Goal: Information Seeking & Learning: Find specific page/section

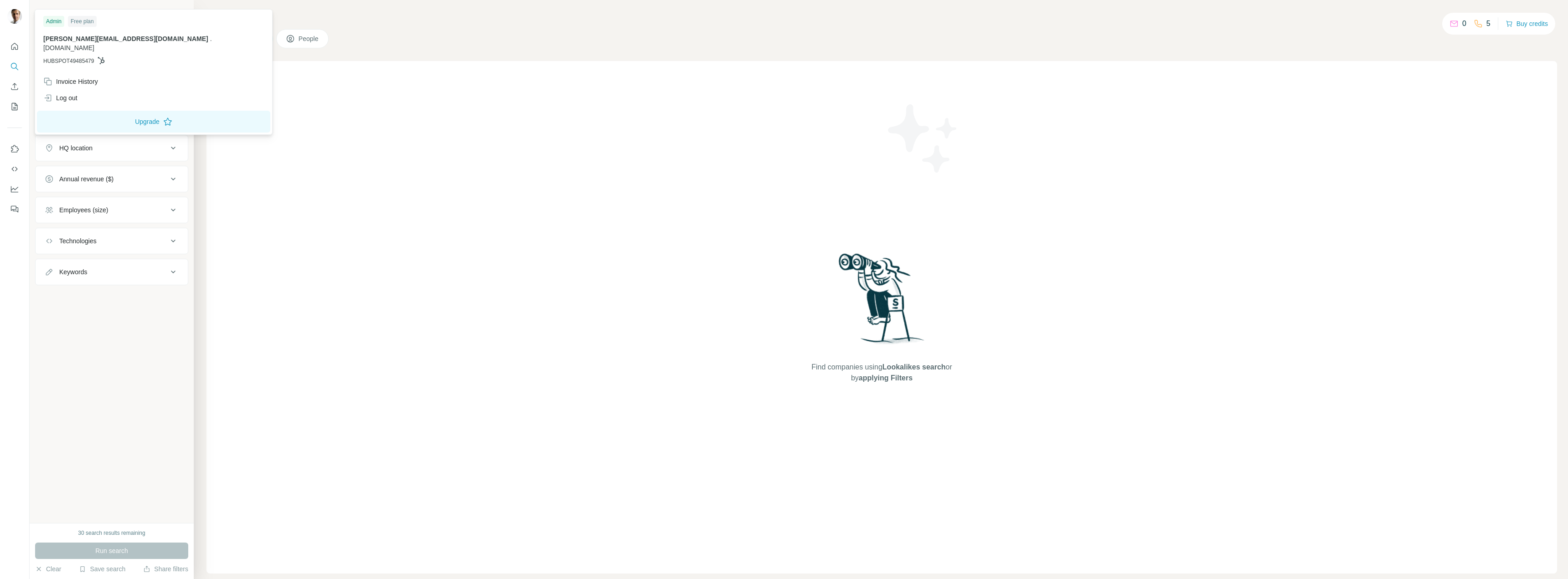
click at [12, 16] on img at bounding box center [15, 16] width 15 height 15
click at [81, 77] on div "Invoice History" at bounding box center [154, 82] width 232 height 16
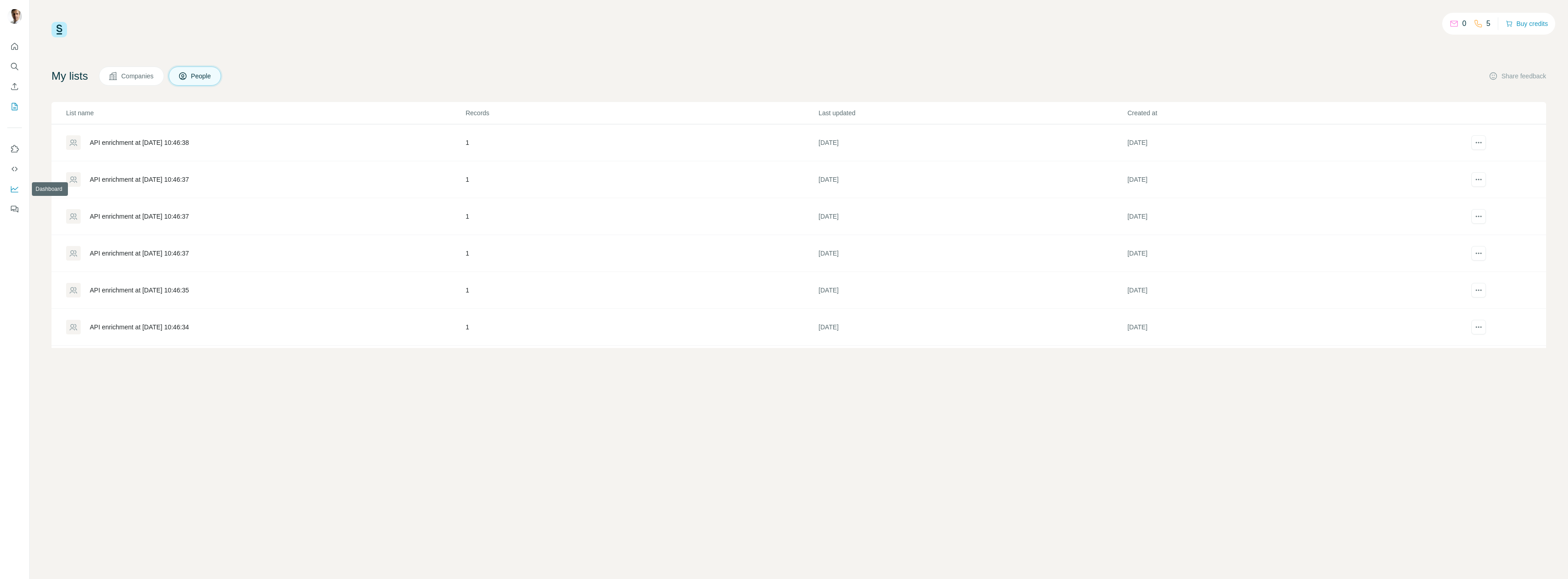
click at [14, 188] on icon "Dashboard" at bounding box center [14, 189] width 9 height 9
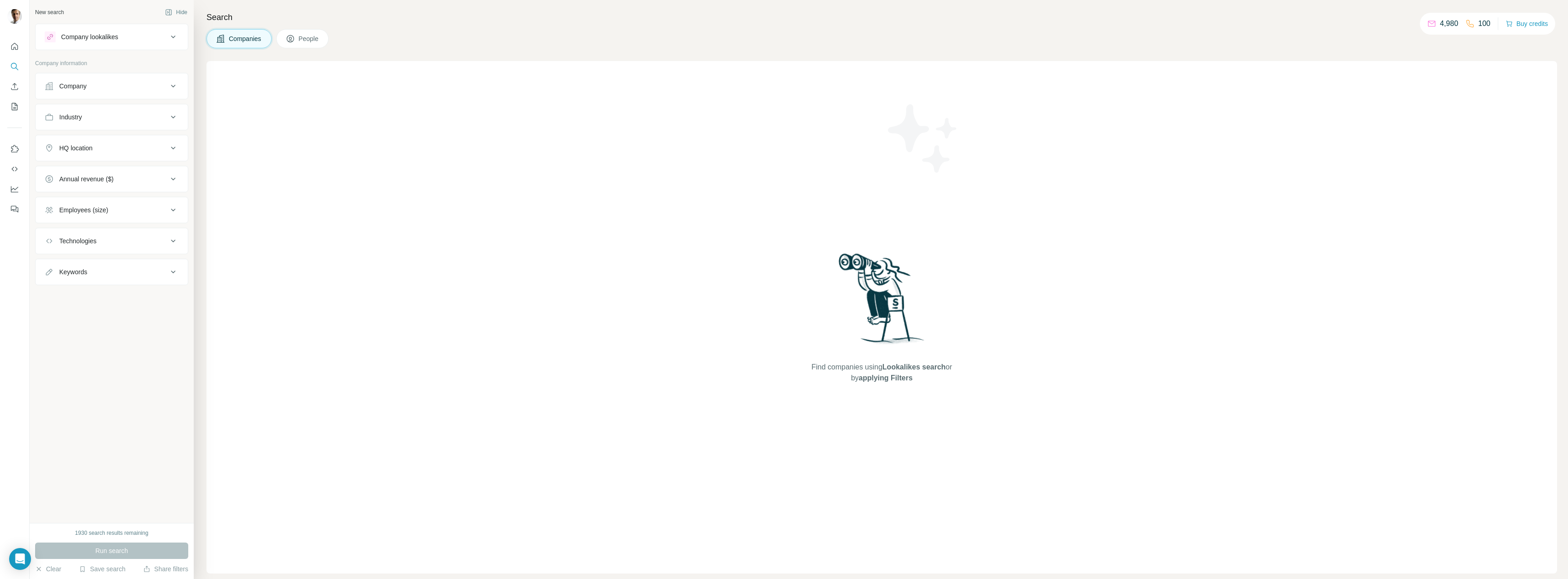
click at [119, 85] on div "Company" at bounding box center [106, 86] width 123 height 9
click at [111, 228] on div "Industry" at bounding box center [106, 228] width 123 height 9
click at [101, 249] on input at bounding box center [106, 250] width 113 height 10
click at [174, 87] on icon at bounding box center [173, 87] width 11 height 11
click at [138, 238] on div "Employees (size)" at bounding box center [106, 237] width 123 height 9
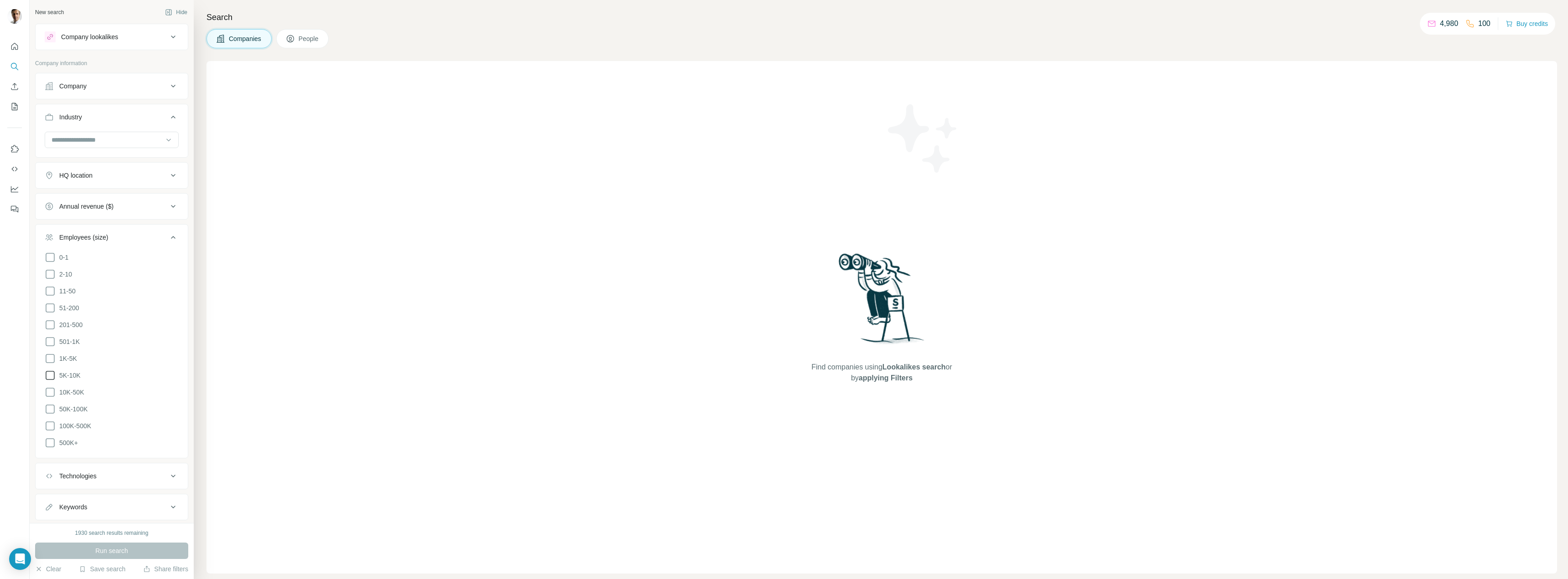
click at [50, 370] on icon at bounding box center [50, 376] width 11 height 11
click at [49, 355] on icon at bounding box center [50, 359] width 11 height 11
click at [50, 340] on icon at bounding box center [50, 342] width 11 height 11
click at [48, 372] on icon at bounding box center [49, 375] width 9 height 9
click at [140, 208] on div "Annual revenue ($)" at bounding box center [106, 206] width 123 height 9
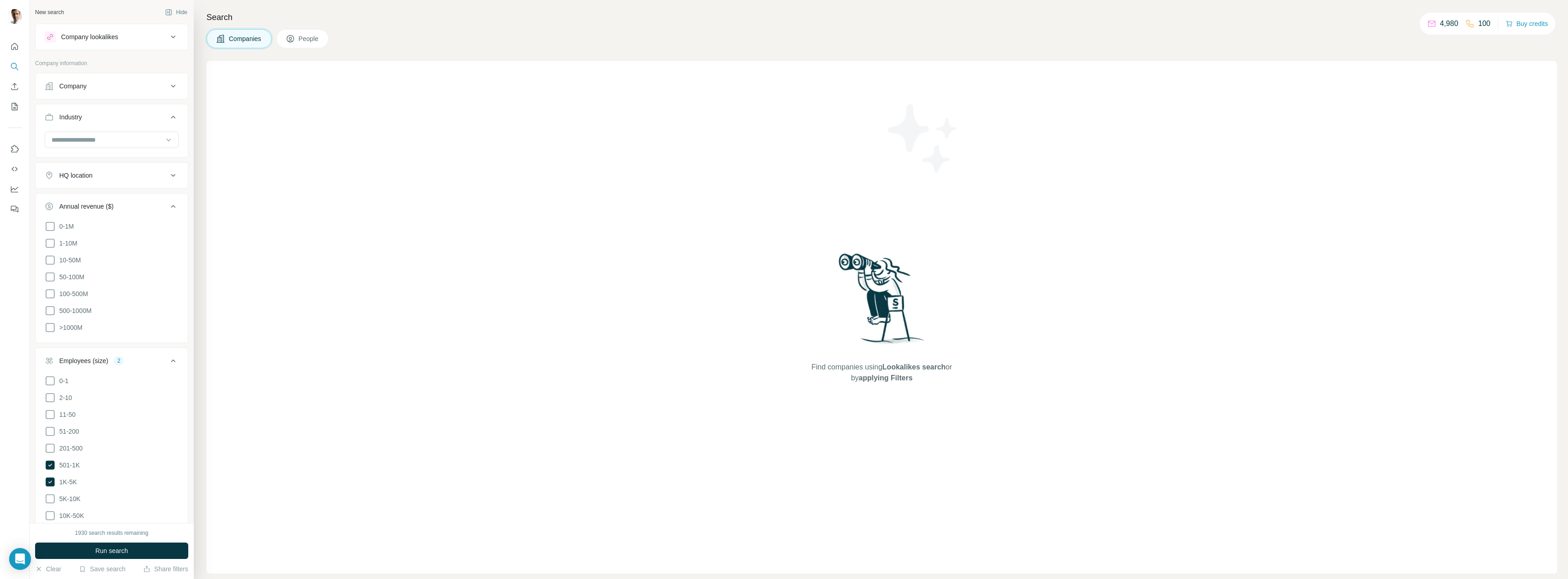
click at [145, 206] on div "Annual revenue ($)" at bounding box center [106, 206] width 123 height 9
click at [139, 240] on div "Employees (size) 2" at bounding box center [106, 237] width 123 height 9
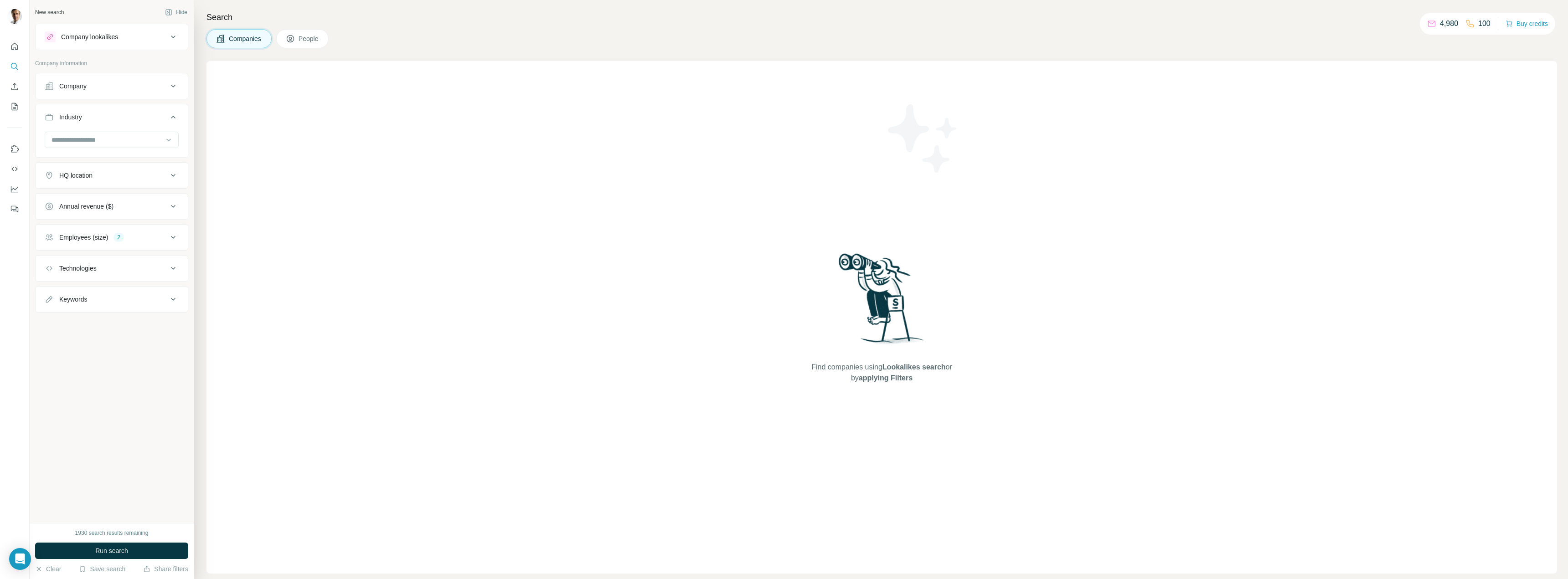
click at [139, 115] on div "Industry" at bounding box center [106, 117] width 123 height 9
click at [134, 150] on div "HQ location" at bounding box center [106, 147] width 123 height 9
click at [114, 170] on input "text" at bounding box center [111, 171] width 134 height 16
type input "**********"
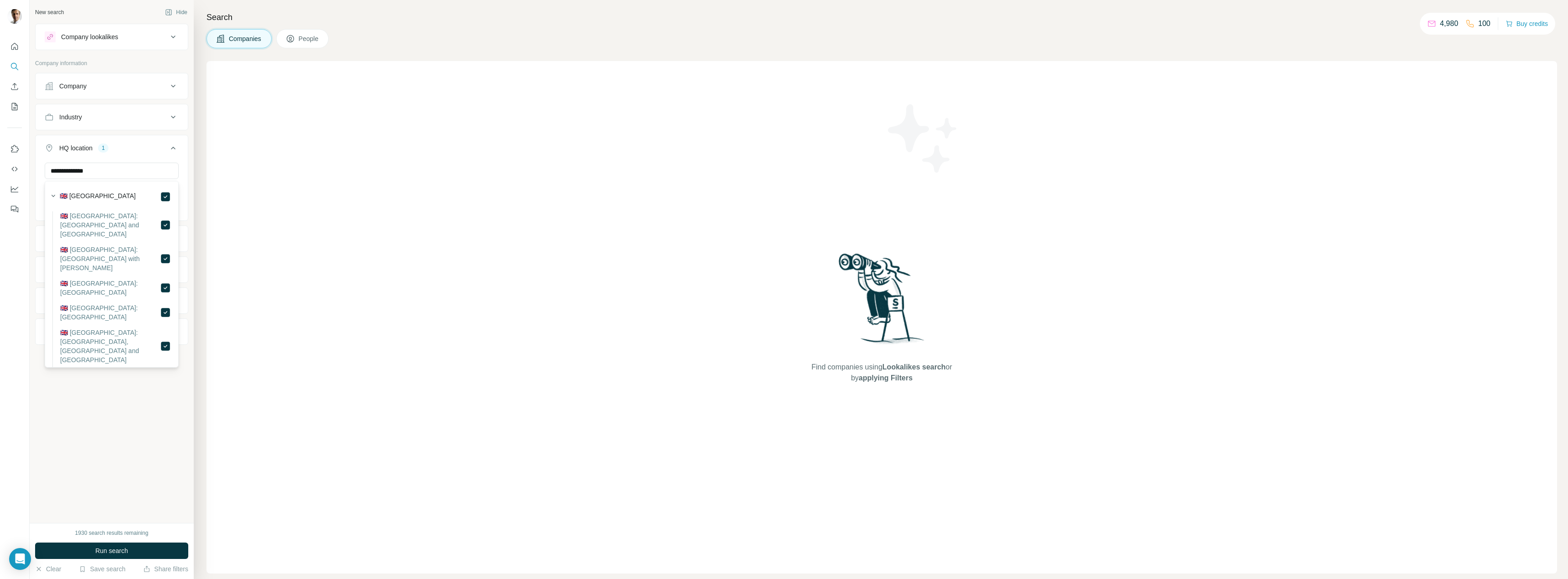
click at [104, 428] on div "**********" at bounding box center [112, 262] width 164 height 523
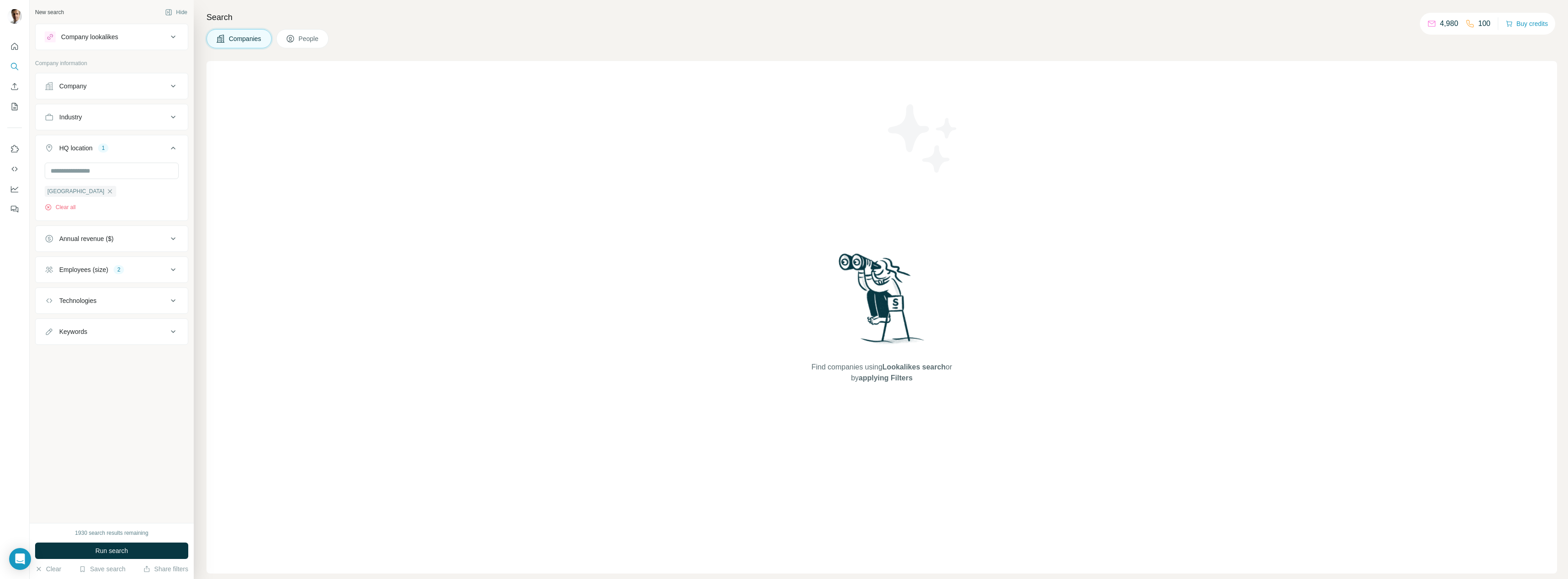
click at [92, 239] on div "Annual revenue ($)" at bounding box center [86, 238] width 54 height 9
click at [92, 238] on div "Annual revenue ($)" at bounding box center [86, 238] width 54 height 9
click at [95, 299] on div "Technologies" at bounding box center [78, 300] width 37 height 9
click at [96, 299] on div "Technologies" at bounding box center [78, 300] width 37 height 9
click at [87, 548] on button "Run search" at bounding box center [111, 551] width 153 height 16
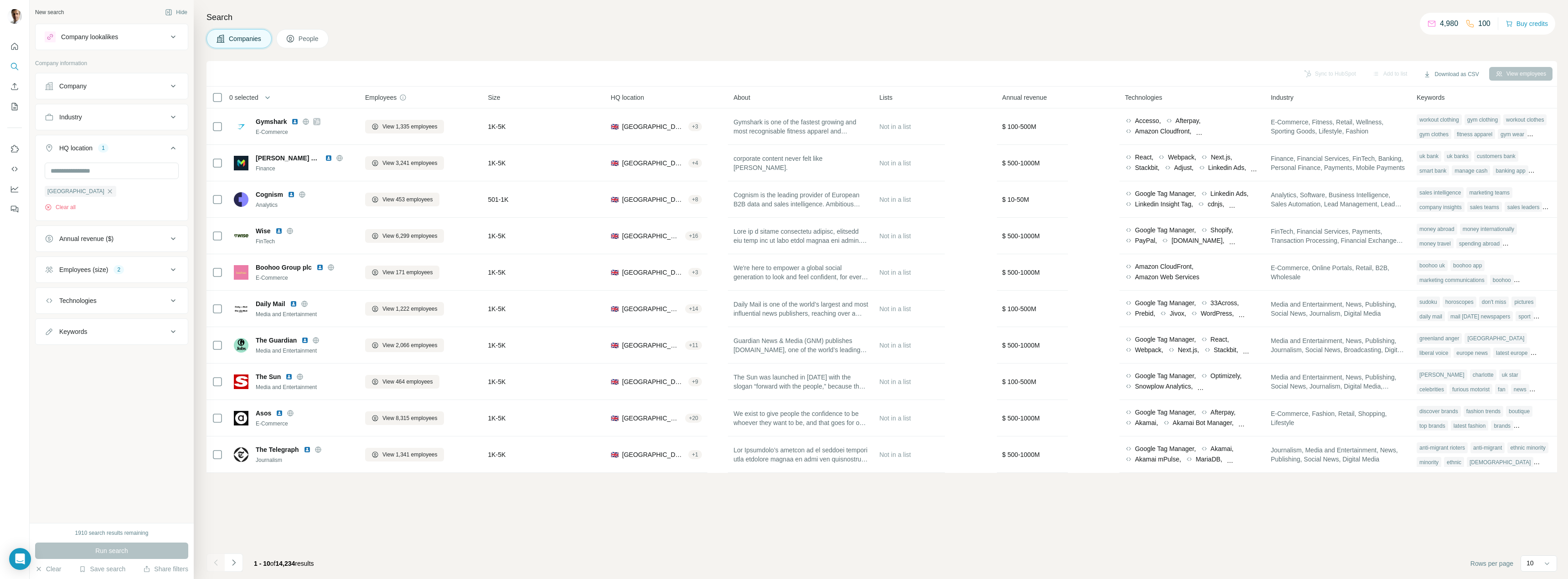
click at [118, 121] on div "Industry" at bounding box center [106, 117] width 123 height 9
click at [118, 140] on input at bounding box center [106, 140] width 113 height 10
type input "******"
click at [83, 177] on p "Health Care" at bounding box center [70, 177] width 34 height 9
click at [108, 138] on input at bounding box center [106, 140] width 113 height 10
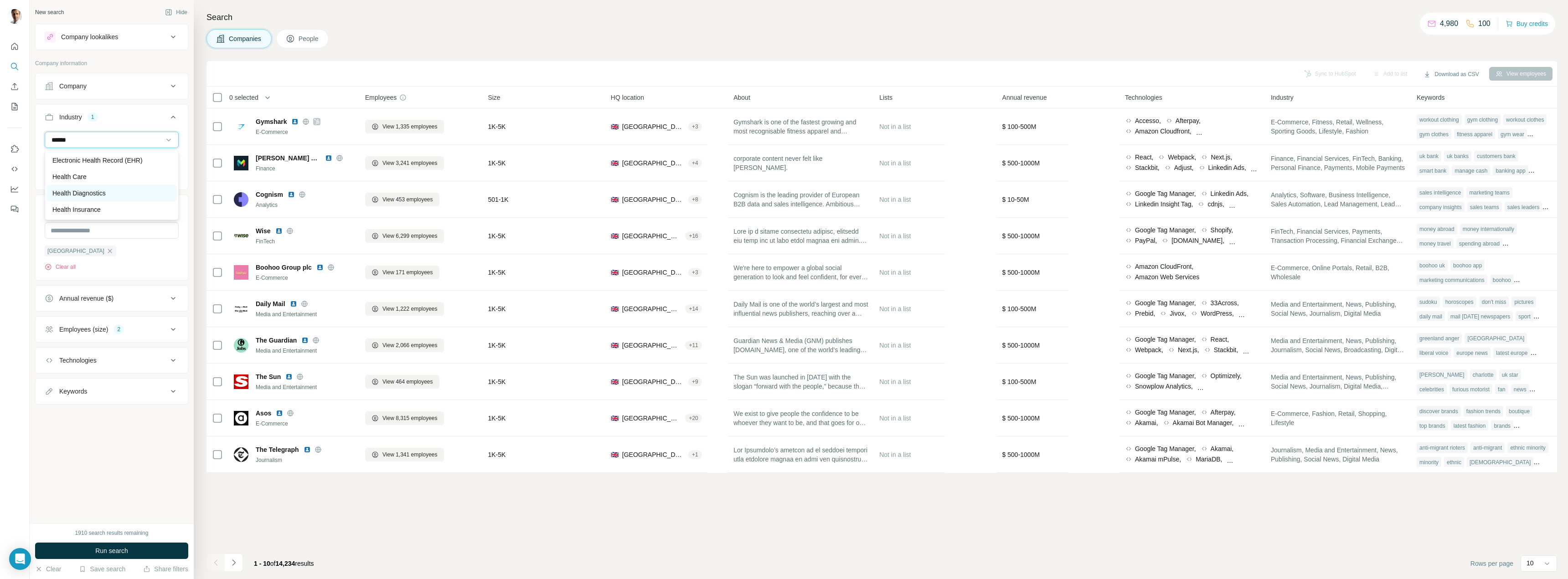
type input "******"
click at [100, 191] on p "Health Diagnostics" at bounding box center [79, 193] width 53 height 9
click at [97, 141] on input at bounding box center [106, 140] width 113 height 10
type input "*******"
click at [85, 160] on div "Medical" at bounding box center [112, 160] width 118 height 9
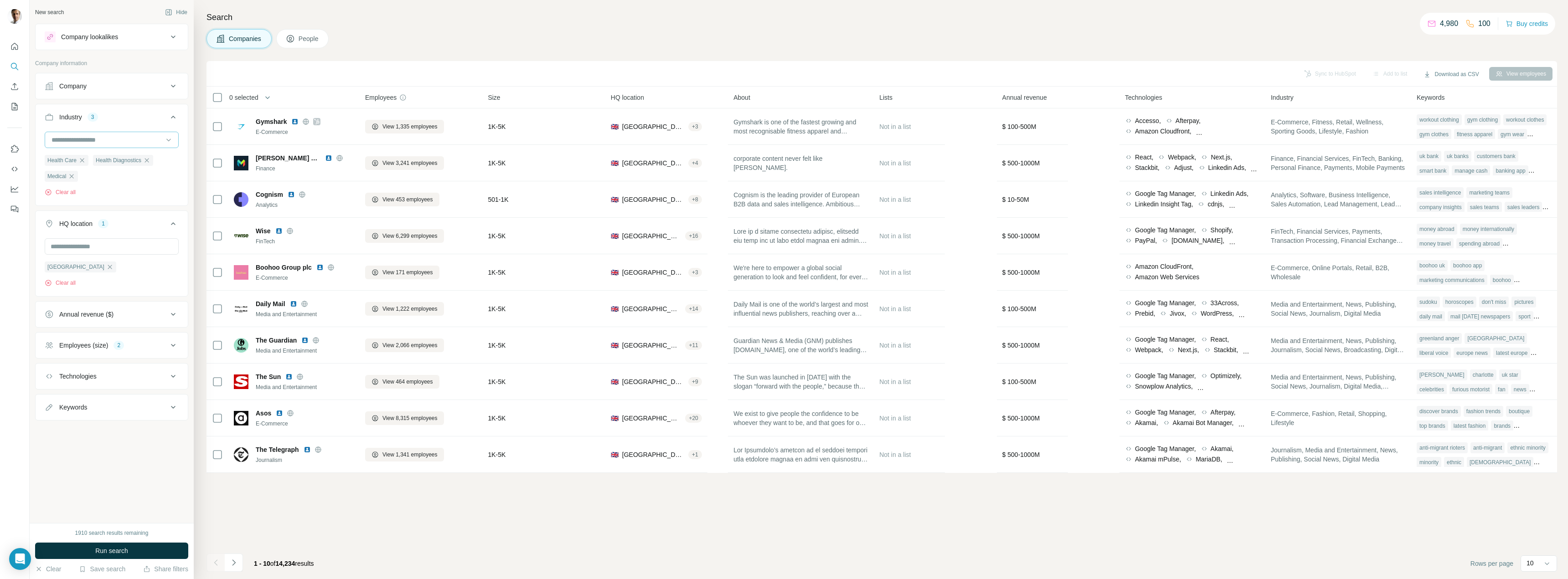
click at [96, 139] on input at bounding box center [106, 140] width 113 height 10
type input "*******"
click at [96, 179] on p "Medical Device" at bounding box center [74, 177] width 43 height 9
drag, startPoint x: 130, startPoint y: 136, endPoint x: 139, endPoint y: 137, distance: 9.1
click at [131, 136] on input at bounding box center [106, 140] width 113 height 10
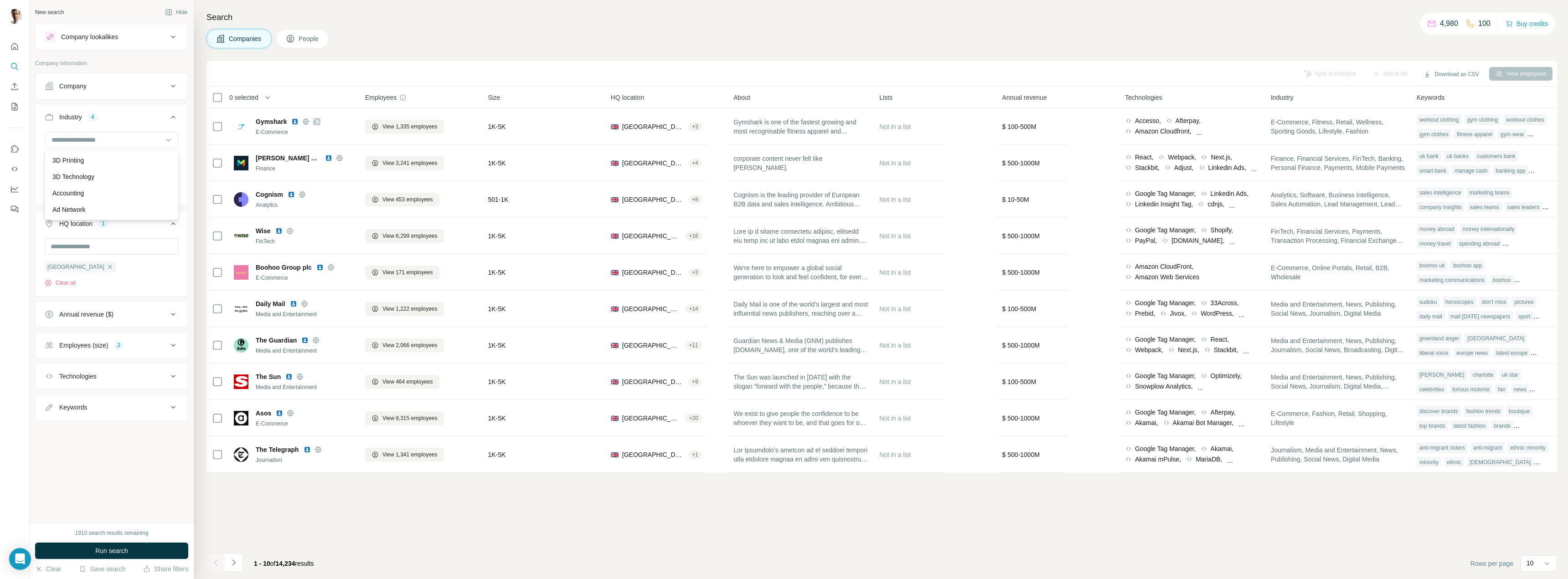
click at [134, 121] on div "Industry 4" at bounding box center [106, 117] width 123 height 9
click at [122, 118] on div "Industry 4" at bounding box center [106, 117] width 123 height 9
click at [135, 140] on input at bounding box center [106, 140] width 113 height 10
type input "********"
click at [83, 160] on div "Hospital" at bounding box center [112, 160] width 118 height 9
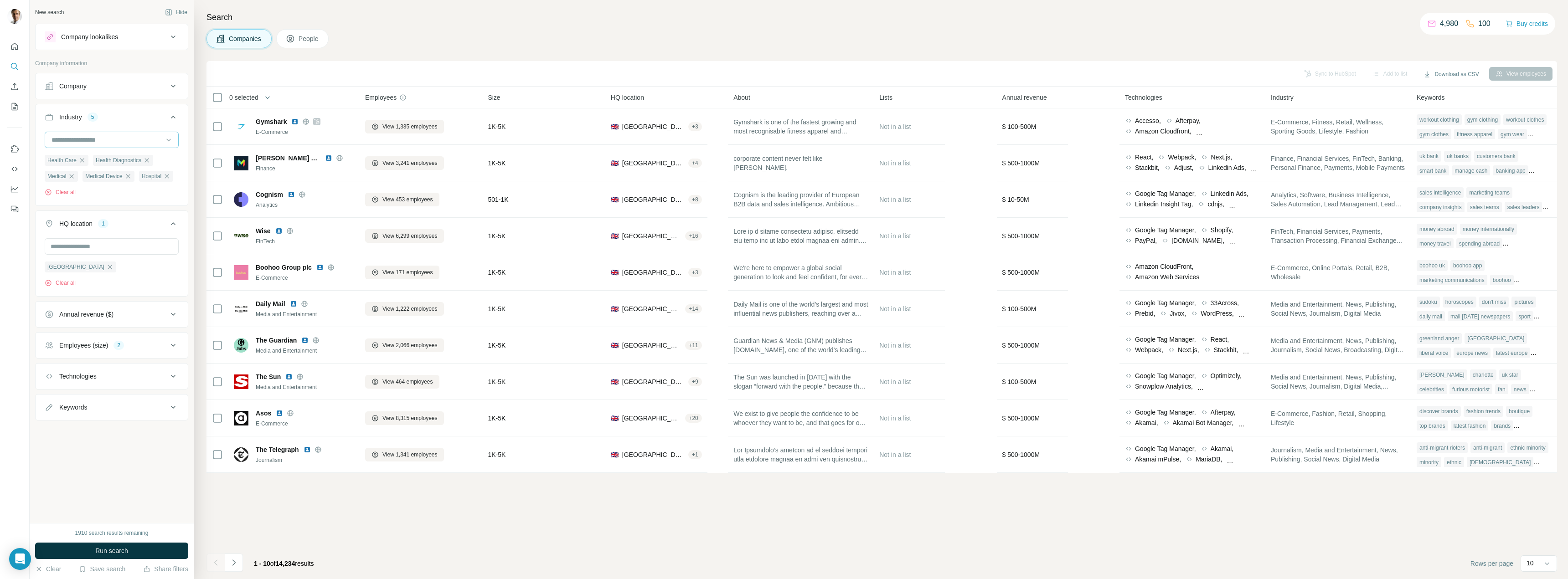
click at [113, 139] on input at bounding box center [106, 140] width 113 height 10
type input "**********"
click at [86, 162] on p "Home Health Care" at bounding box center [79, 160] width 53 height 9
click at [94, 141] on input at bounding box center [106, 140] width 113 height 10
type input "**********"
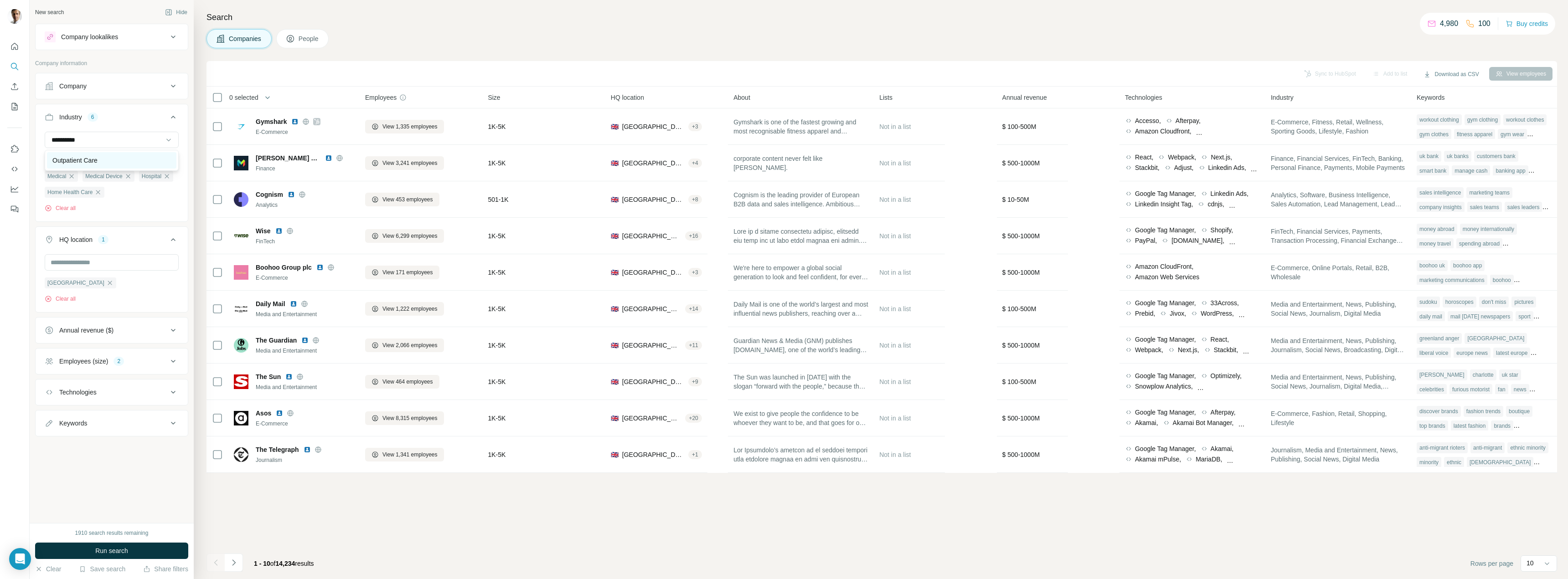
click at [104, 158] on div "Outpatient Care" at bounding box center [112, 160] width 118 height 9
drag, startPoint x: 99, startPoint y: 135, endPoint x: 104, endPoint y: 138, distance: 5.8
click at [100, 135] on input at bounding box center [106, 140] width 113 height 10
type input "*******"
click at [102, 160] on p "Nursing and Residential Care" at bounding box center [94, 160] width 83 height 9
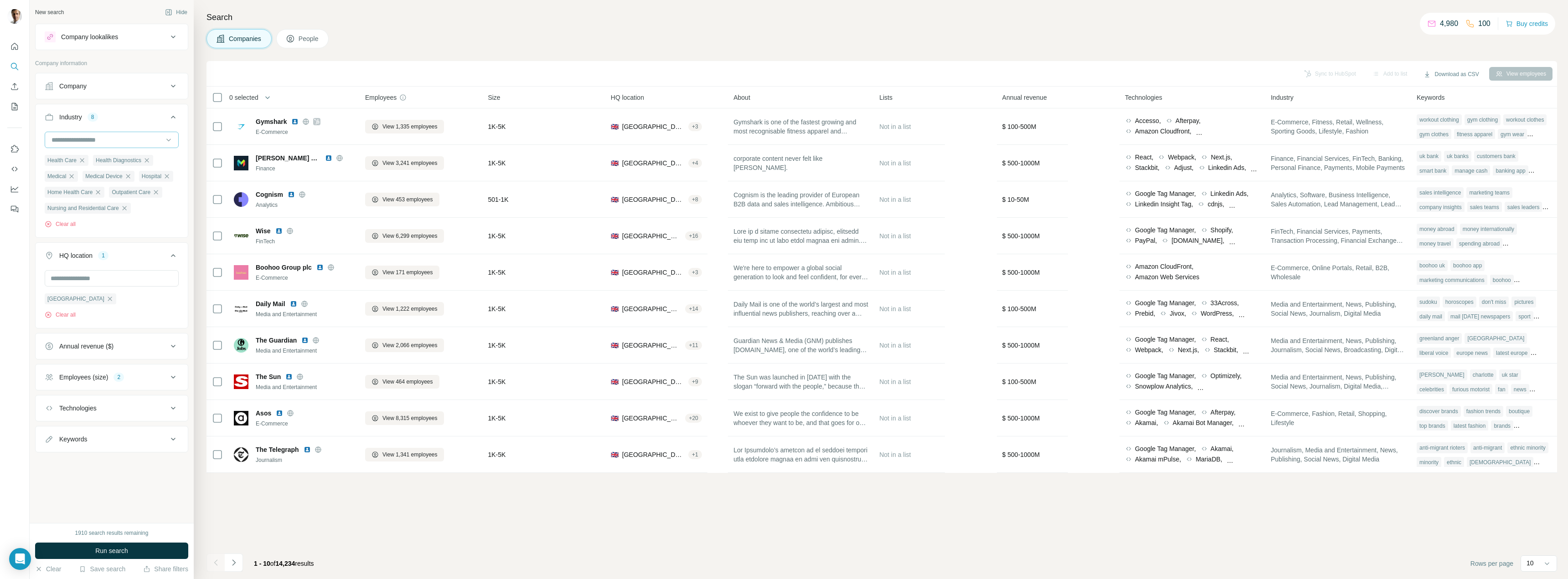
click at [125, 137] on input at bounding box center [106, 140] width 113 height 10
type input "*****"
click at [84, 158] on div "Elder Care" at bounding box center [112, 160] width 118 height 9
click at [96, 140] on input at bounding box center [106, 140] width 113 height 10
type input "********"
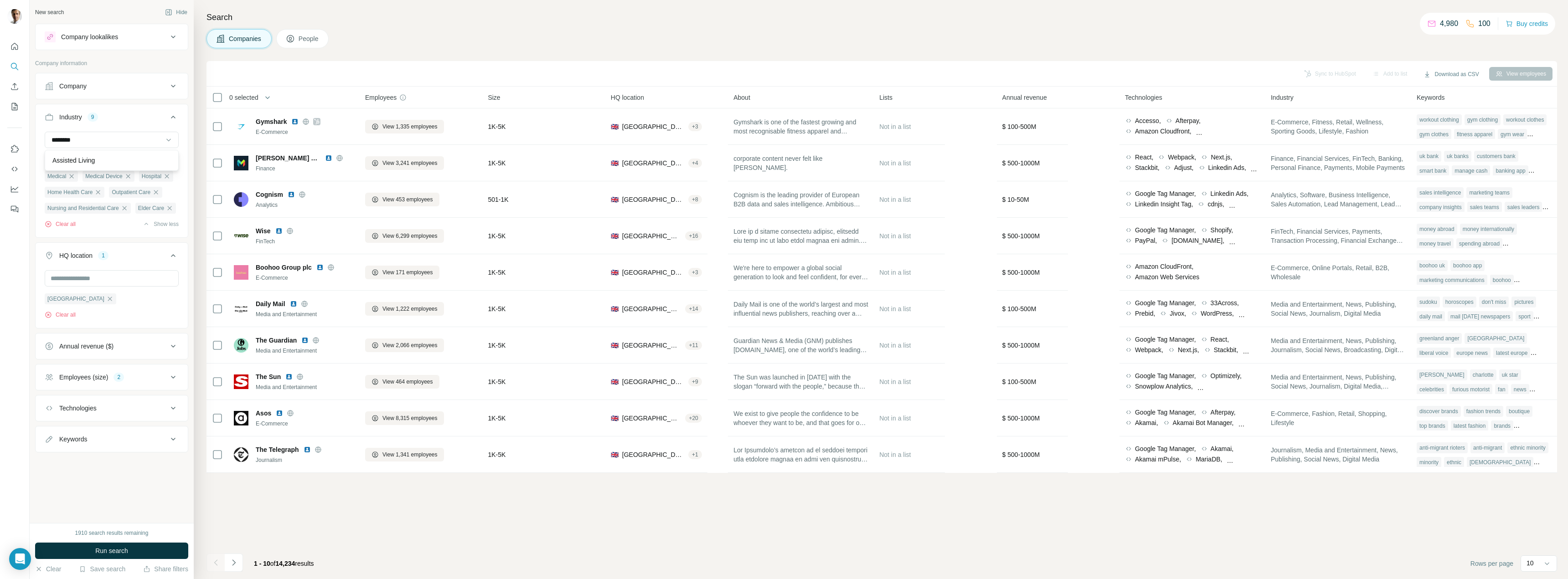
click at [100, 157] on div "Assisted Living" at bounding box center [112, 160] width 118 height 9
click at [100, 137] on input at bounding box center [106, 140] width 113 height 10
type input "*********"
click at [103, 157] on p "Emergency Medicine" at bounding box center [83, 160] width 60 height 9
click at [116, 139] on input at bounding box center [106, 140] width 113 height 10
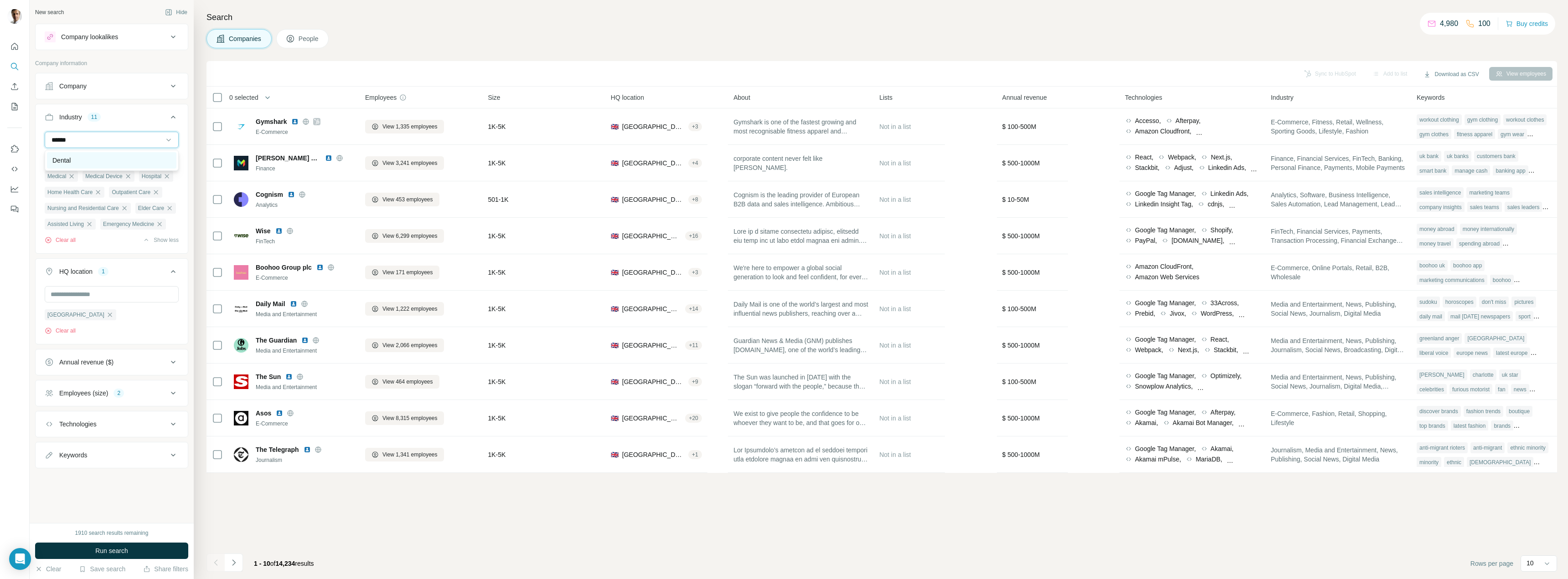
type input "******"
click at [96, 165] on div "Dental" at bounding box center [112, 160] width 130 height 16
click at [109, 138] on input at bounding box center [106, 140] width 113 height 10
type input "*"
drag, startPoint x: 122, startPoint y: 116, endPoint x: 139, endPoint y: 96, distance: 26.2
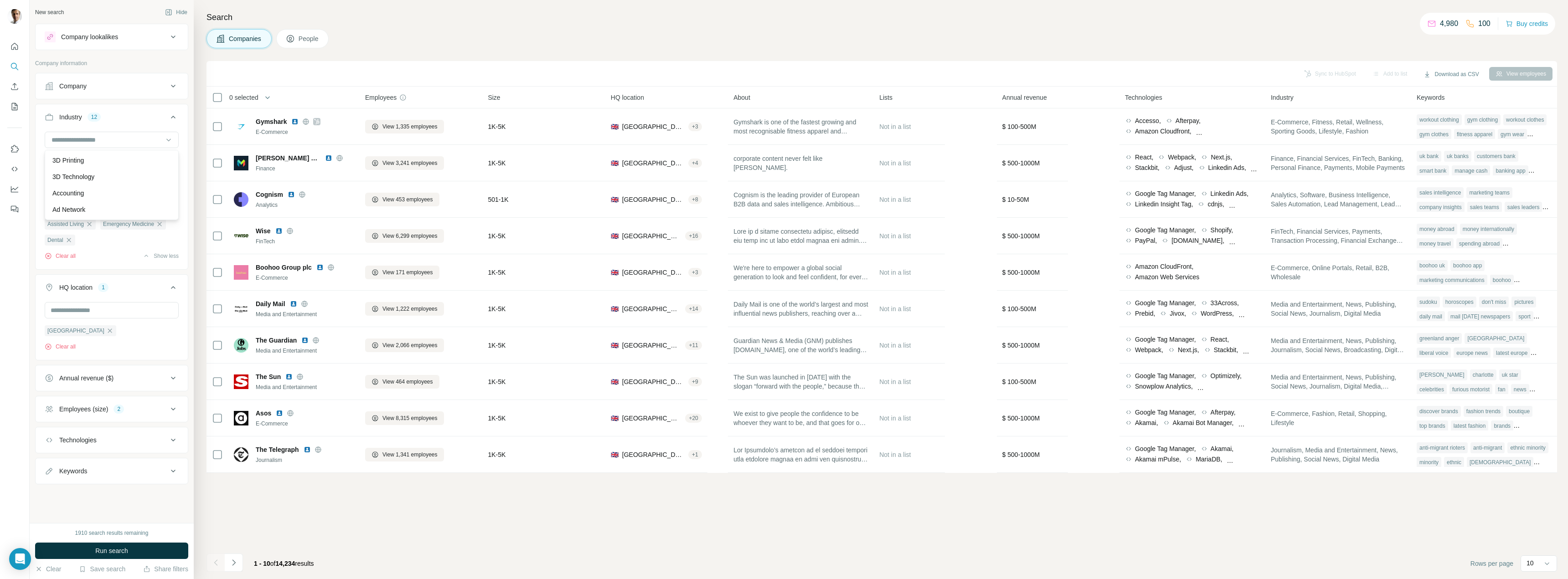
click at [122, 116] on div "Industry 12" at bounding box center [106, 117] width 123 height 9
click at [114, 550] on span "Run search" at bounding box center [112, 551] width 33 height 9
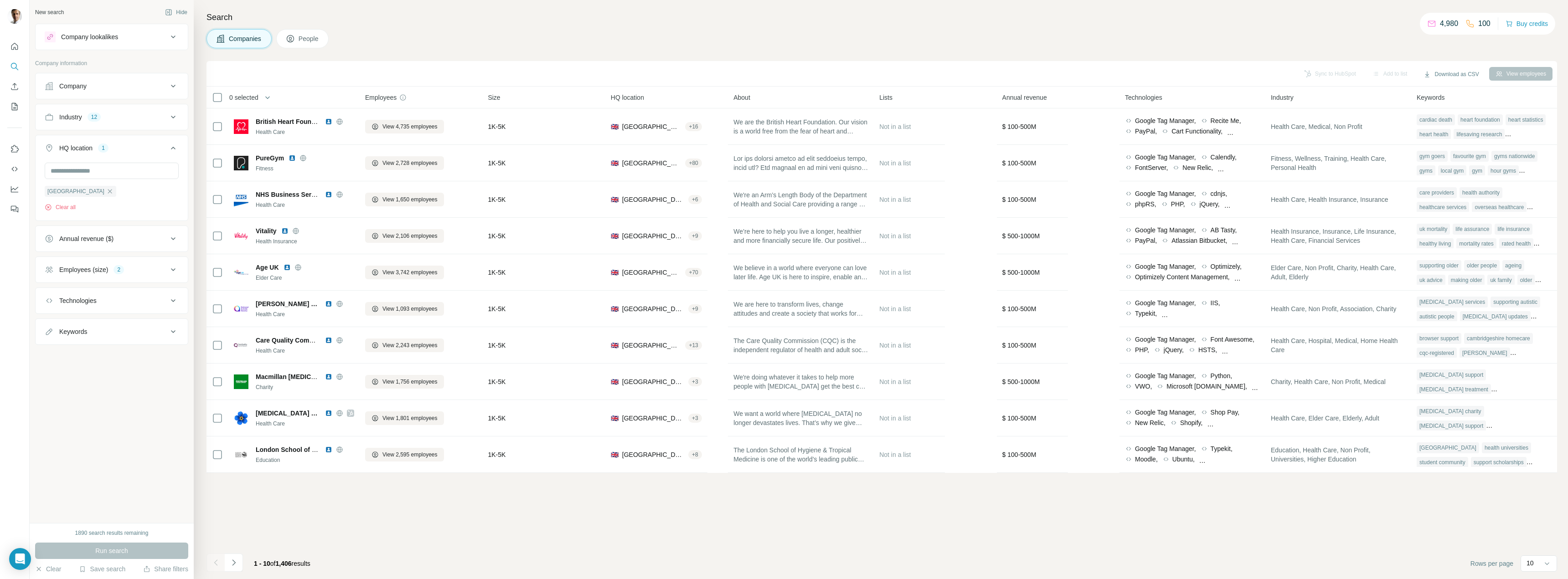
click at [304, 40] on span "People" at bounding box center [309, 38] width 21 height 9
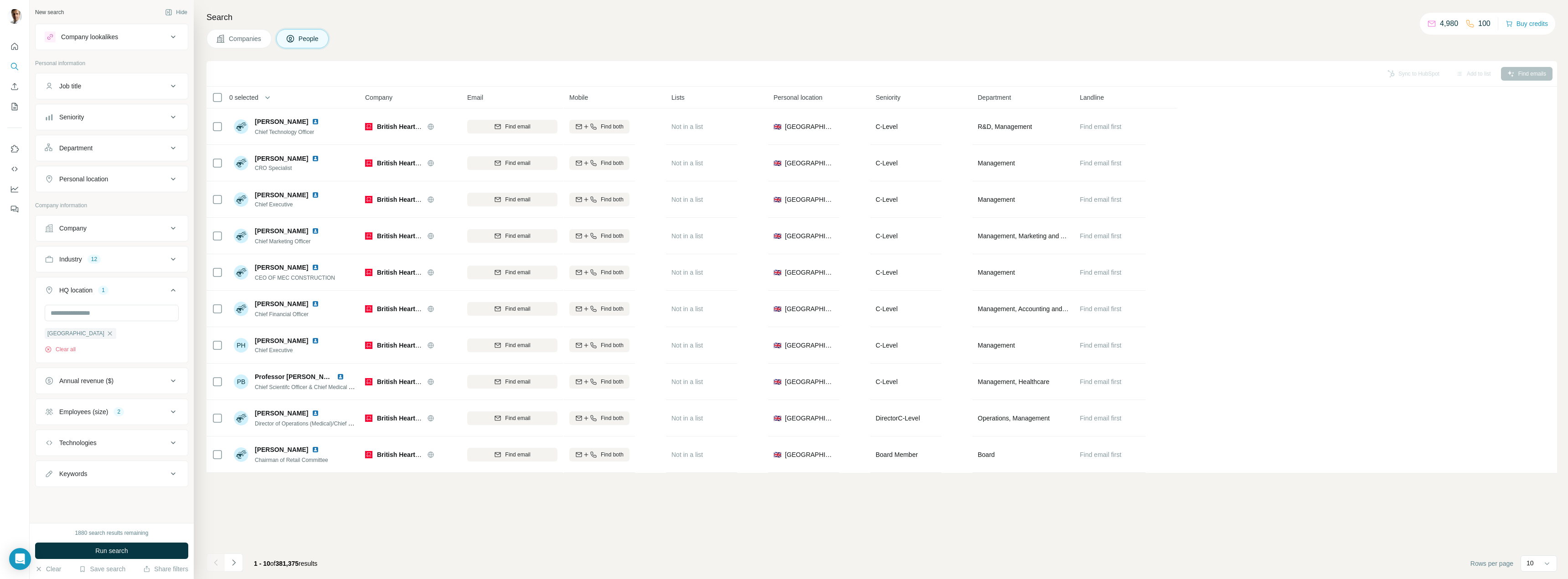
click at [143, 178] on div "Personal location" at bounding box center [106, 178] width 123 height 9
click at [138, 199] on input "text" at bounding box center [111, 202] width 134 height 16
type input "**********"
click at [116, 225] on div "🇬🇧 [GEOGRAPHIC_DATA]" at bounding box center [109, 226] width 112 height 11
click at [108, 84] on div "Job title" at bounding box center [106, 86] width 123 height 9
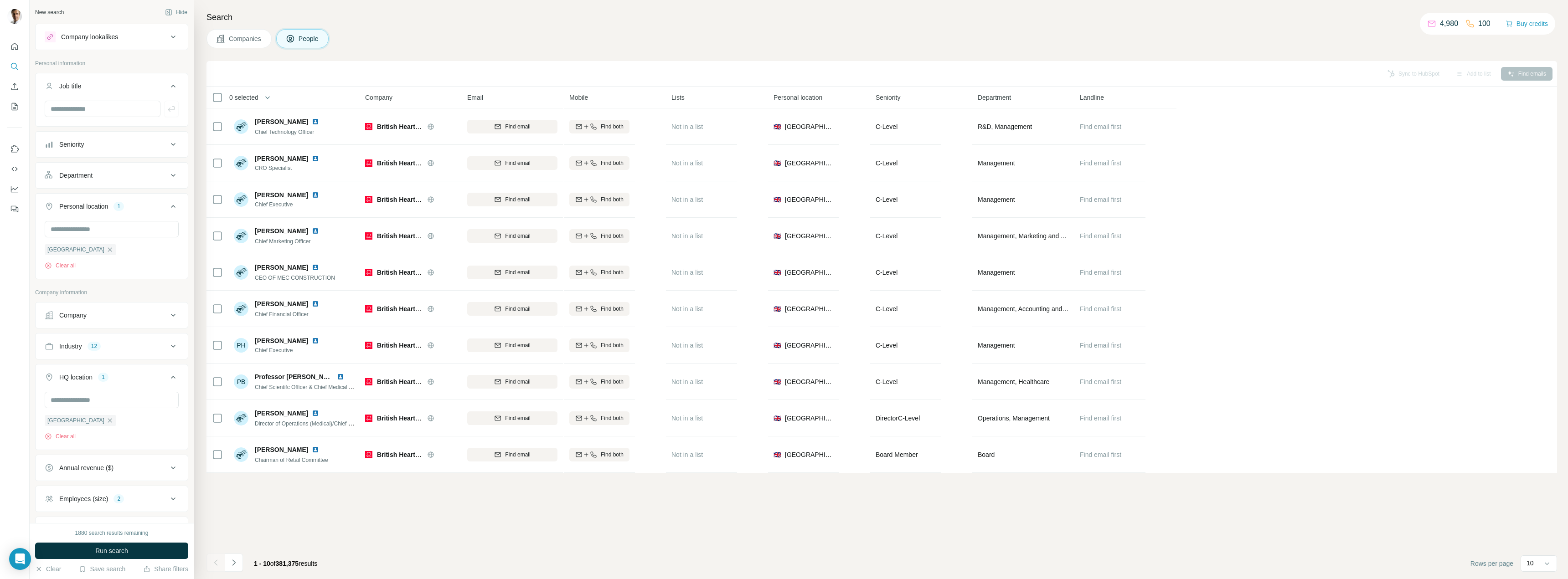
drag, startPoint x: 117, startPoint y: 88, endPoint x: 122, endPoint y: 89, distance: 5.1
click at [117, 89] on div "Job title" at bounding box center [106, 86] width 123 height 9
click at [116, 151] on div "Department" at bounding box center [106, 147] width 123 height 9
click at [122, 168] on input at bounding box center [106, 171] width 113 height 10
type input "**"
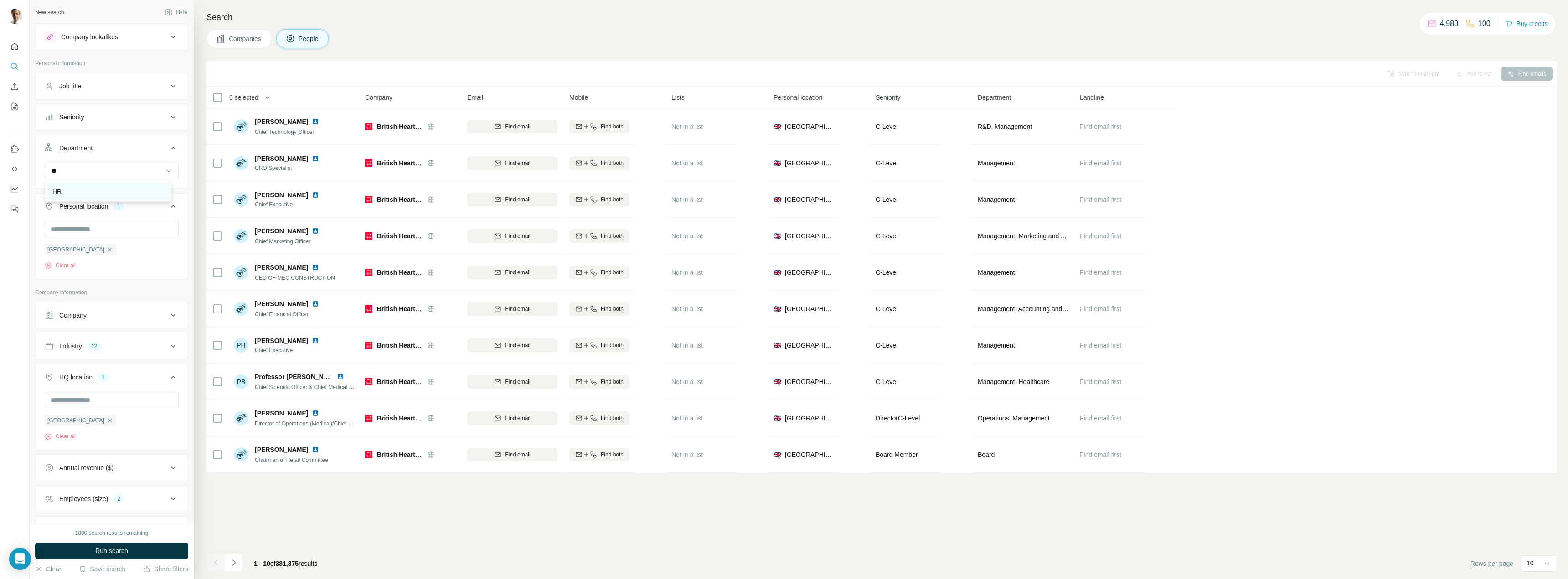
click at [111, 189] on div "HR" at bounding box center [109, 191] width 112 height 9
click at [116, 168] on input at bounding box center [106, 171] width 113 height 10
click at [134, 115] on div "Seniority" at bounding box center [106, 117] width 123 height 9
click at [49, 286] on icon at bounding box center [50, 288] width 11 height 11
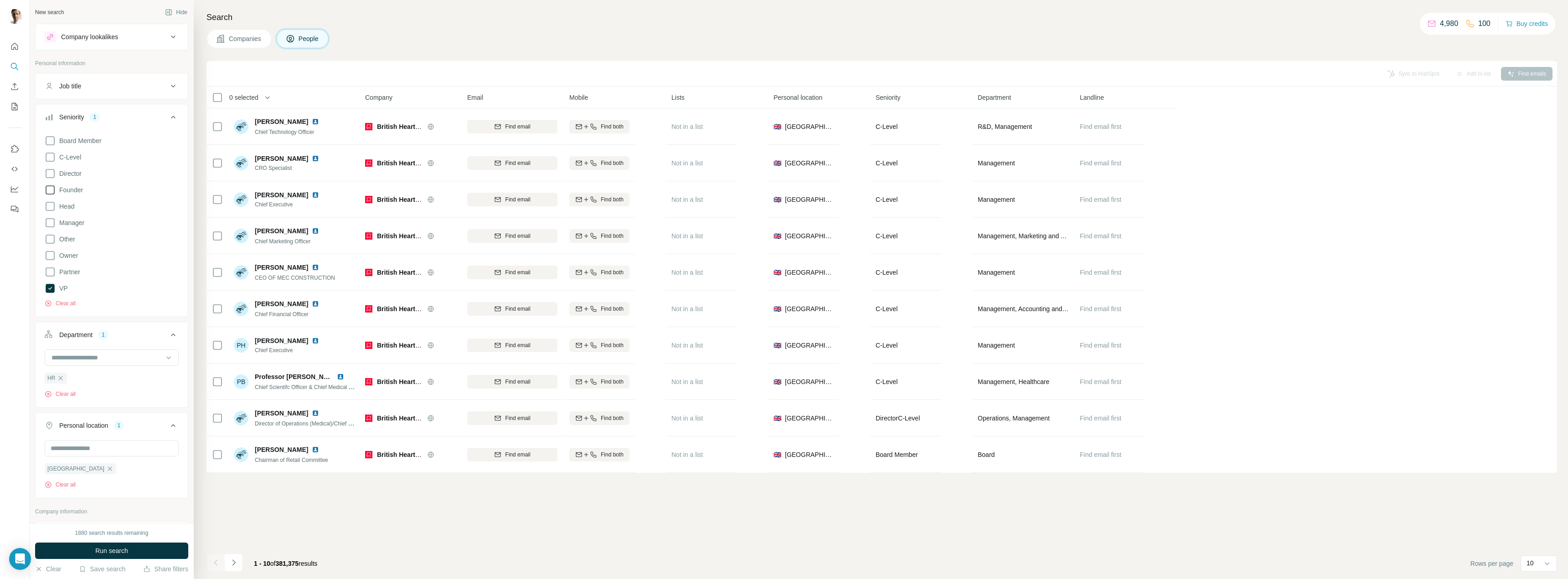
click at [50, 205] on icon at bounding box center [50, 206] width 11 height 11
click at [49, 172] on icon at bounding box center [50, 174] width 11 height 11
click at [49, 158] on icon at bounding box center [50, 157] width 11 height 11
click at [168, 114] on icon at bounding box center [173, 117] width 11 height 11
click at [168, 117] on icon at bounding box center [173, 117] width 11 height 11
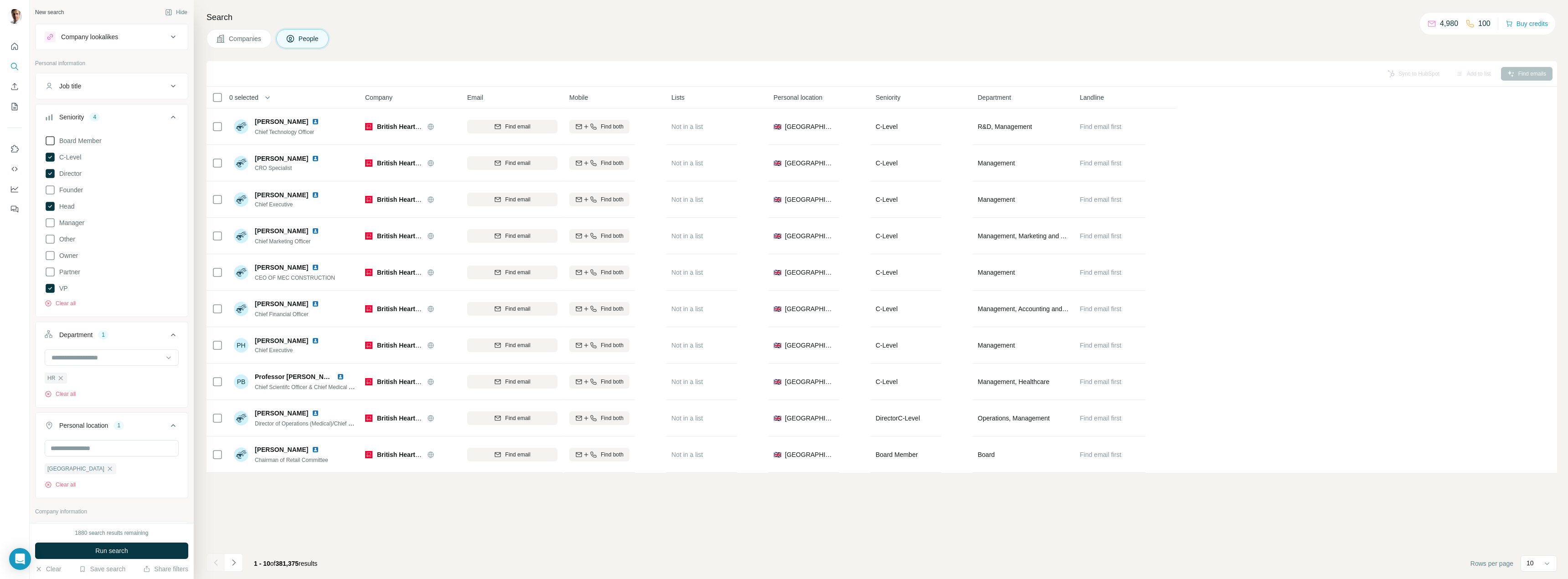
click at [44, 141] on div "Board Member C-Level Director Founder Head Manager Other Owner Partner VP Clear…" at bounding box center [112, 224] width 152 height 183
click at [50, 139] on icon at bounding box center [50, 141] width 11 height 11
click at [168, 117] on icon at bounding box center [173, 117] width 11 height 11
click at [112, 543] on button "Run search" at bounding box center [111, 551] width 153 height 16
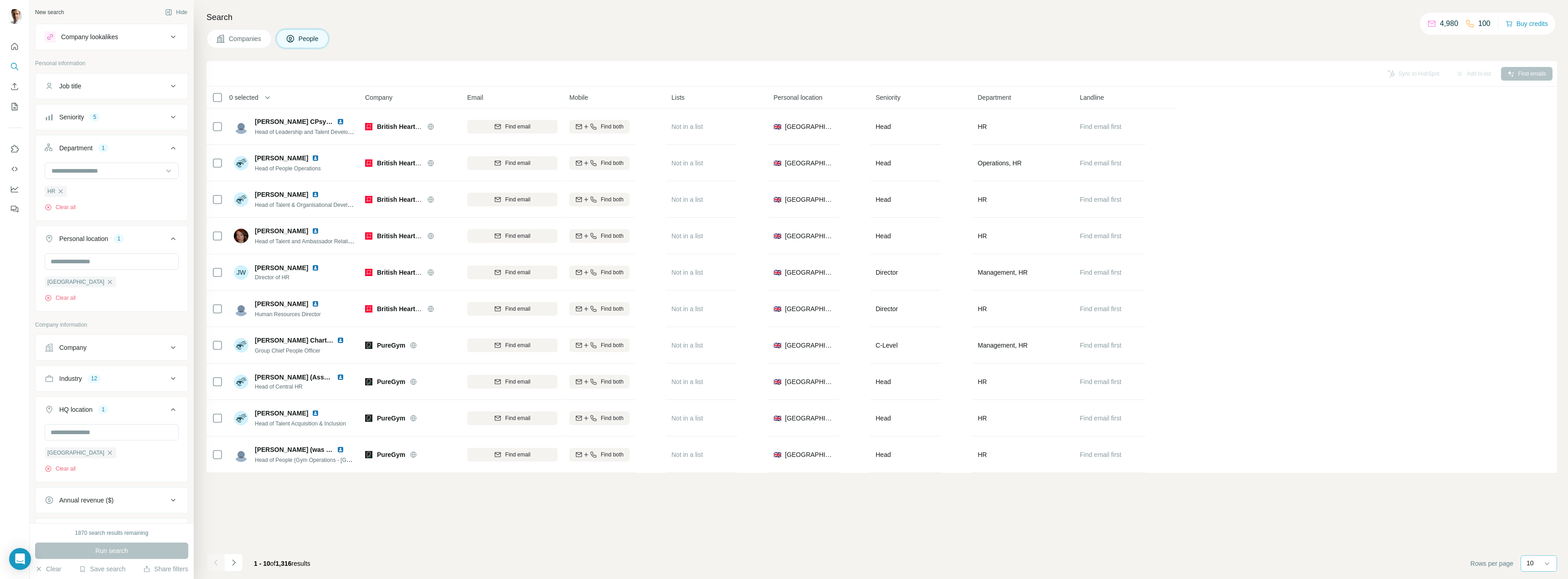
click at [1539, 559] on div "10" at bounding box center [1537, 563] width 23 height 9
click at [1308, 49] on div "Search Companies People Sync to HubSpot Add to list Find emails 0 selected Peop…" at bounding box center [880, 289] width 1374 height 579
click at [270, 96] on icon "button" at bounding box center [267, 97] width 9 height 9
click at [271, 150] on input "Select a number (up to 500)" at bounding box center [266, 151] width 29 height 16
type input "***"
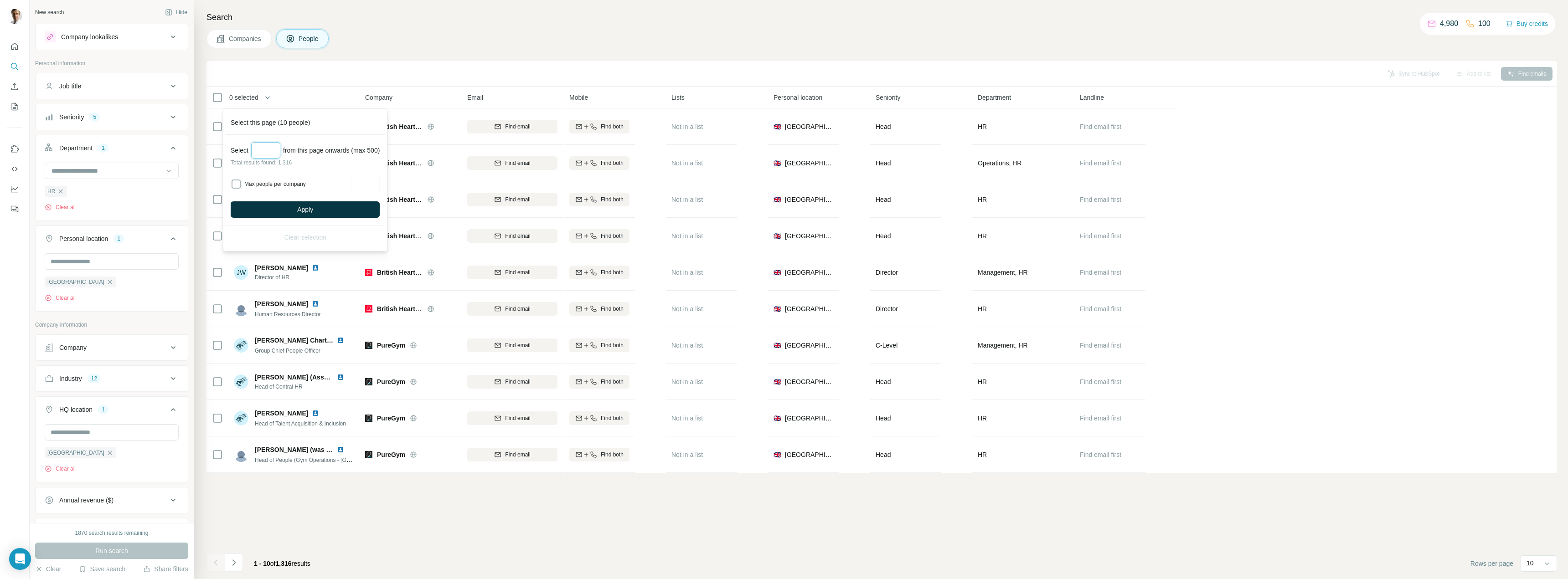
drag, startPoint x: 271, startPoint y: 150, endPoint x: 224, endPoint y: 151, distance: 47.0
click at [224, 151] on div "Select this page (10 people) Select *** from this page onwards (max 500) Total …" at bounding box center [305, 180] width 164 height 143
type input "*"
click at [101, 86] on div "Job title" at bounding box center [106, 86] width 123 height 9
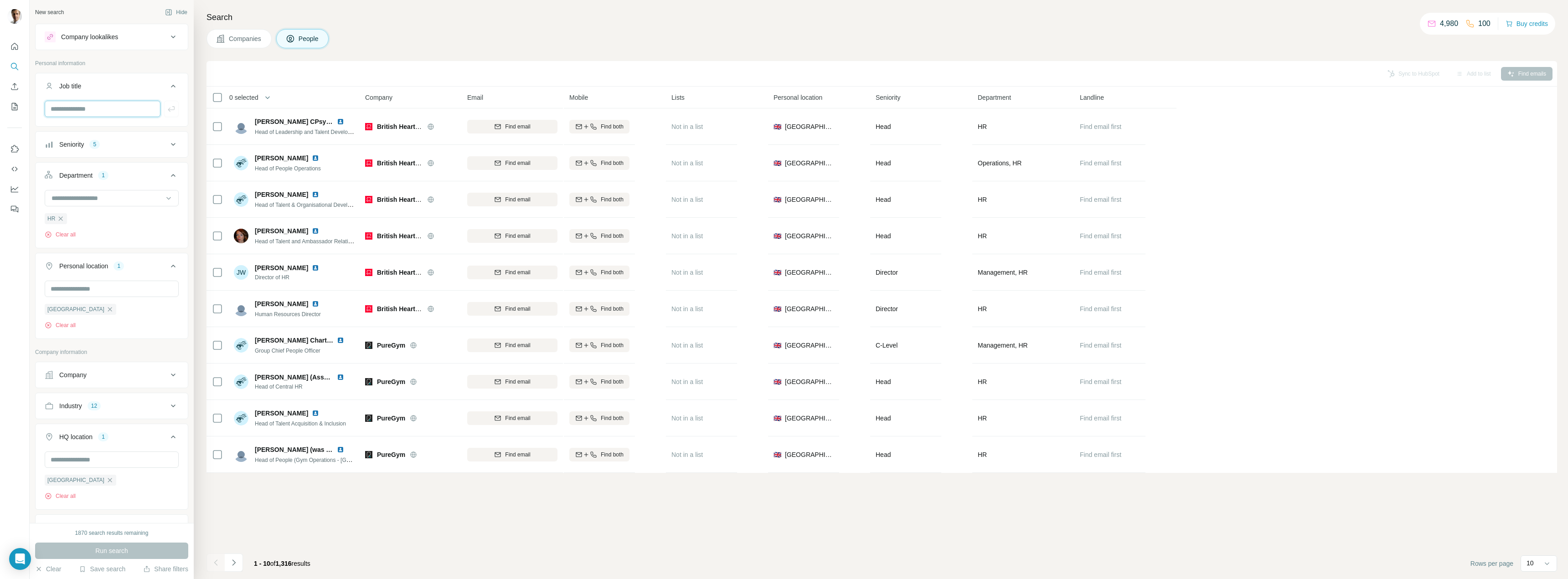
click at [121, 109] on input "text" at bounding box center [102, 109] width 116 height 16
type input "**********"
click at [88, 129] on icon "button" at bounding box center [86, 129] width 4 height 4
click at [108, 109] on input "text" at bounding box center [102, 109] width 116 height 16
type input "******"
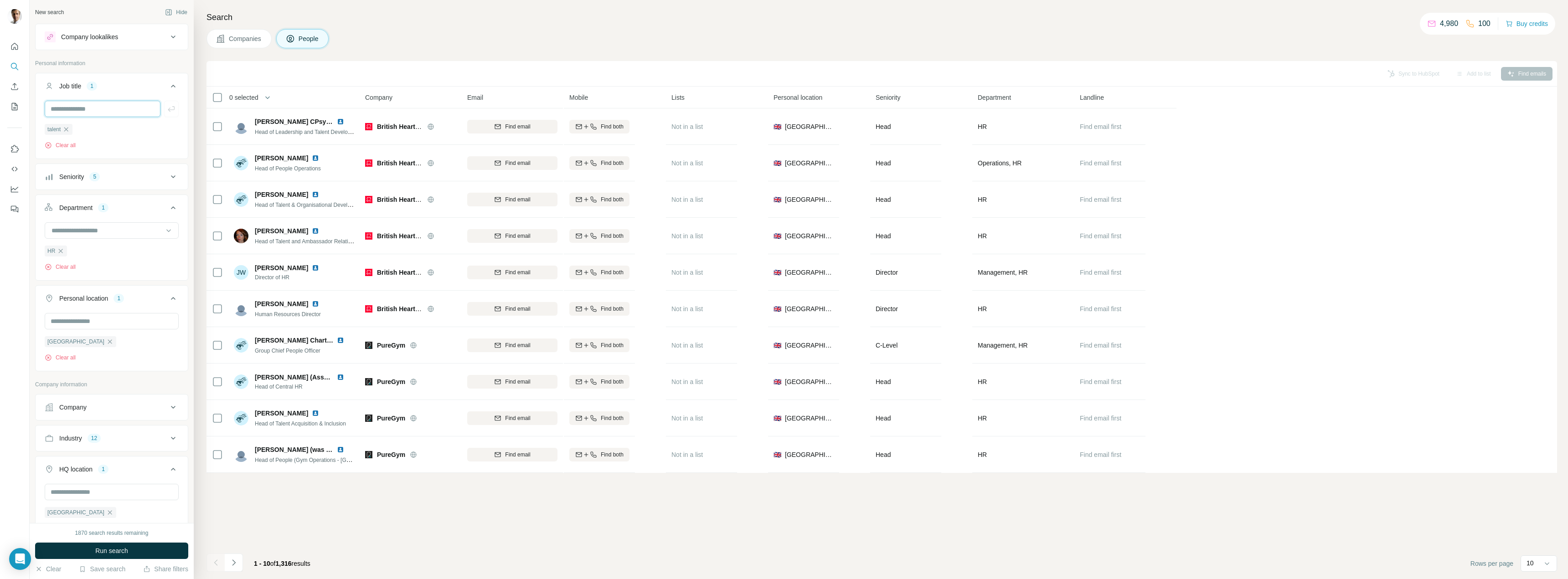
click at [110, 111] on input "text" at bounding box center [102, 109] width 116 height 16
type input "******"
type input "**"
click at [109, 549] on span "Run search" at bounding box center [112, 551] width 33 height 9
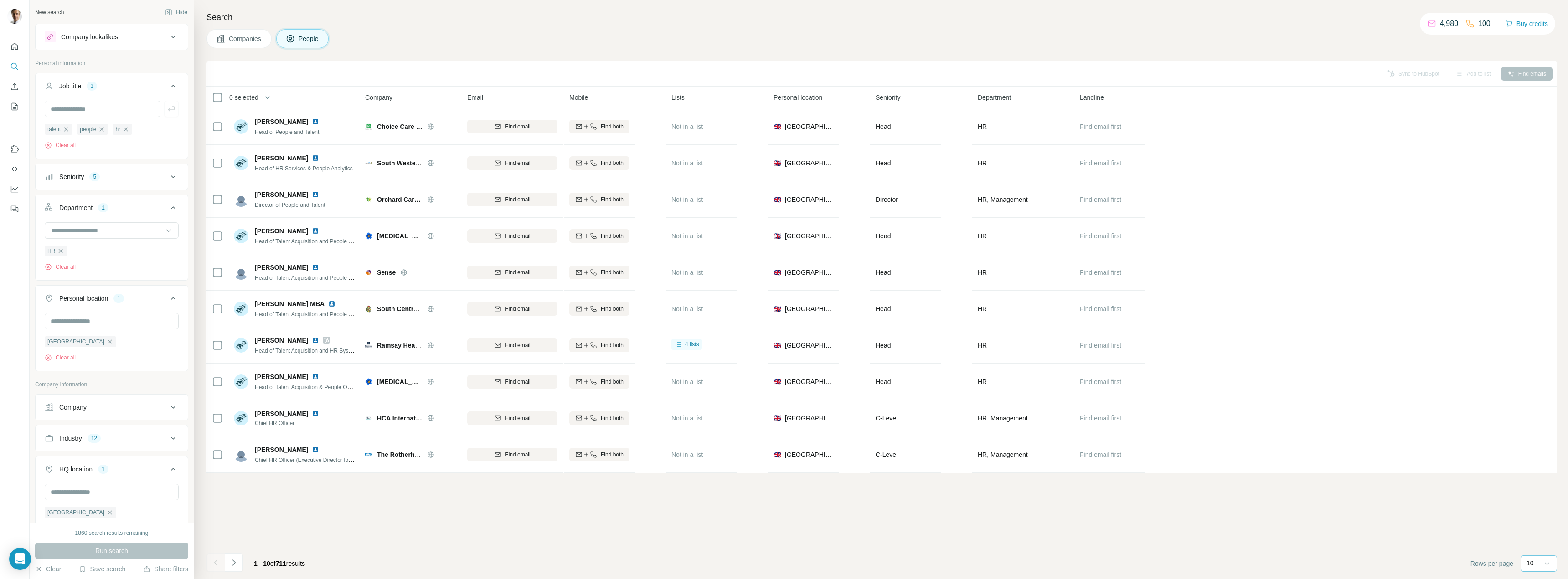
click at [1551, 562] on icon at bounding box center [1546, 563] width 9 height 9
click at [1536, 496] on div "60" at bounding box center [1539, 493] width 21 height 9
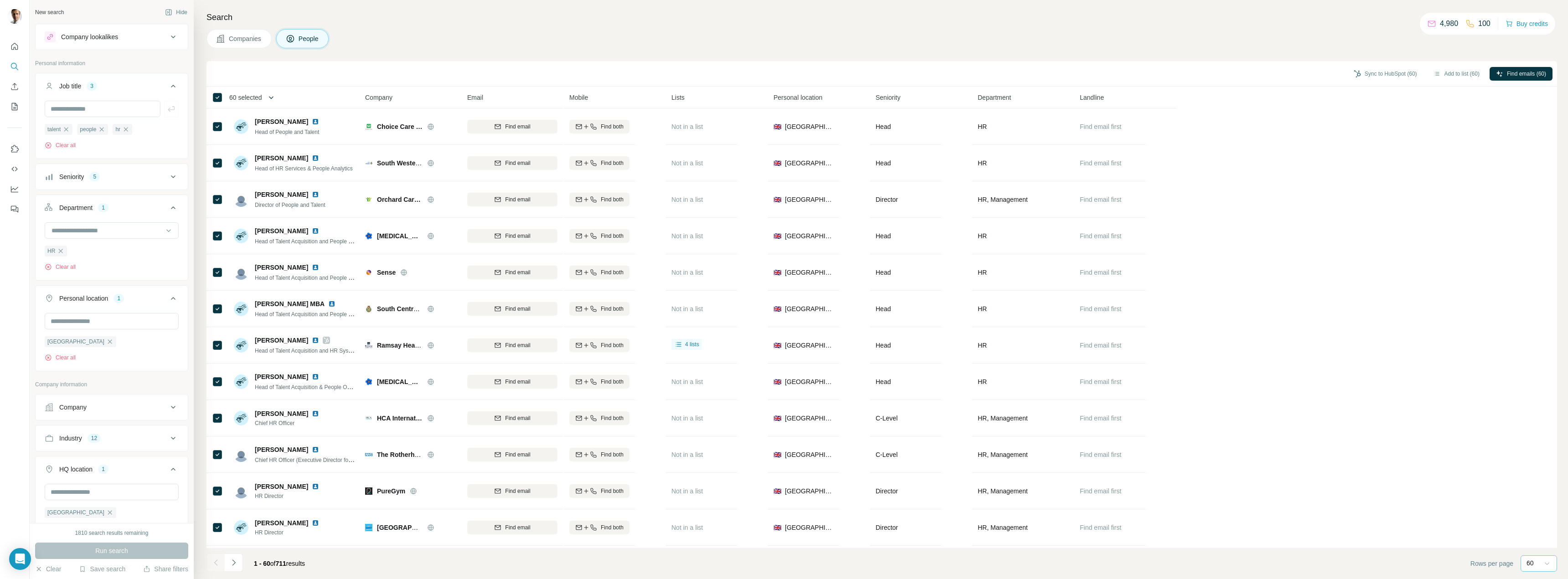
click at [272, 97] on icon "button" at bounding box center [271, 97] width 9 height 9
click at [268, 148] on input "Select a number (up to 500)" at bounding box center [266, 151] width 29 height 16
type input "*"
type input "***"
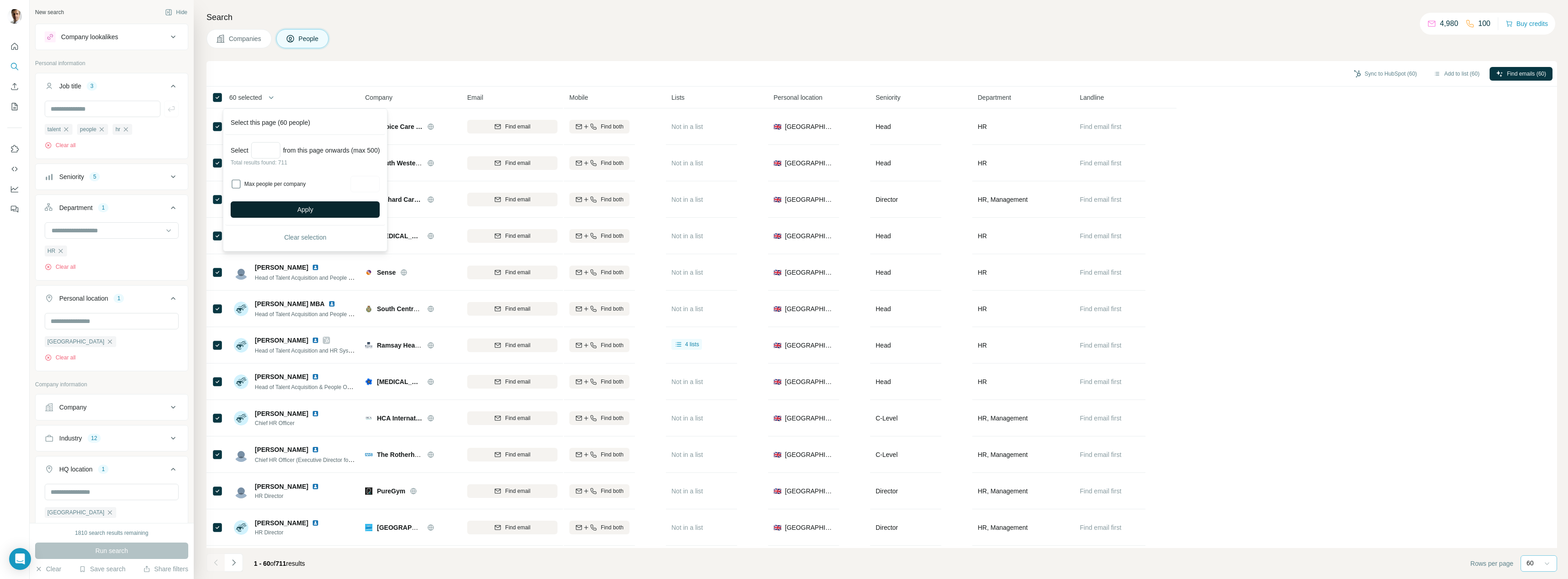
click at [307, 211] on span "Apply" at bounding box center [305, 209] width 16 height 9
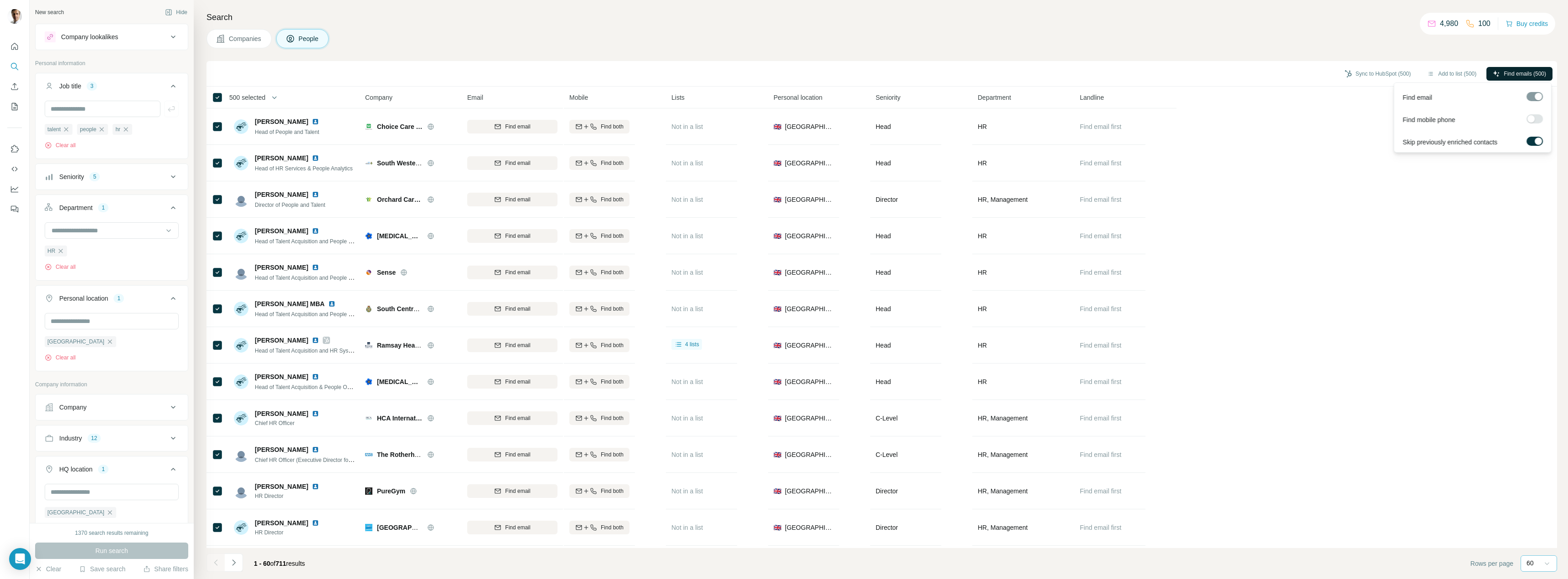
click at [1514, 74] on span "Find emails (500)" at bounding box center [1524, 74] width 42 height 8
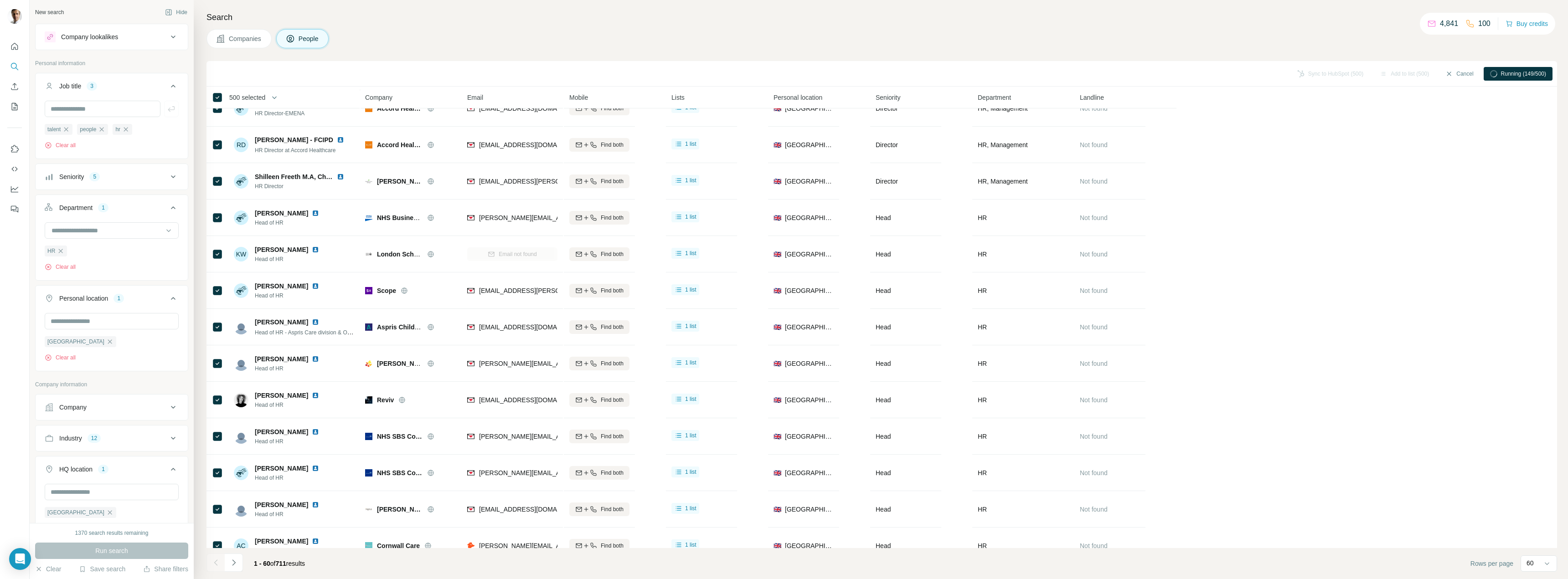
scroll to position [1752, 0]
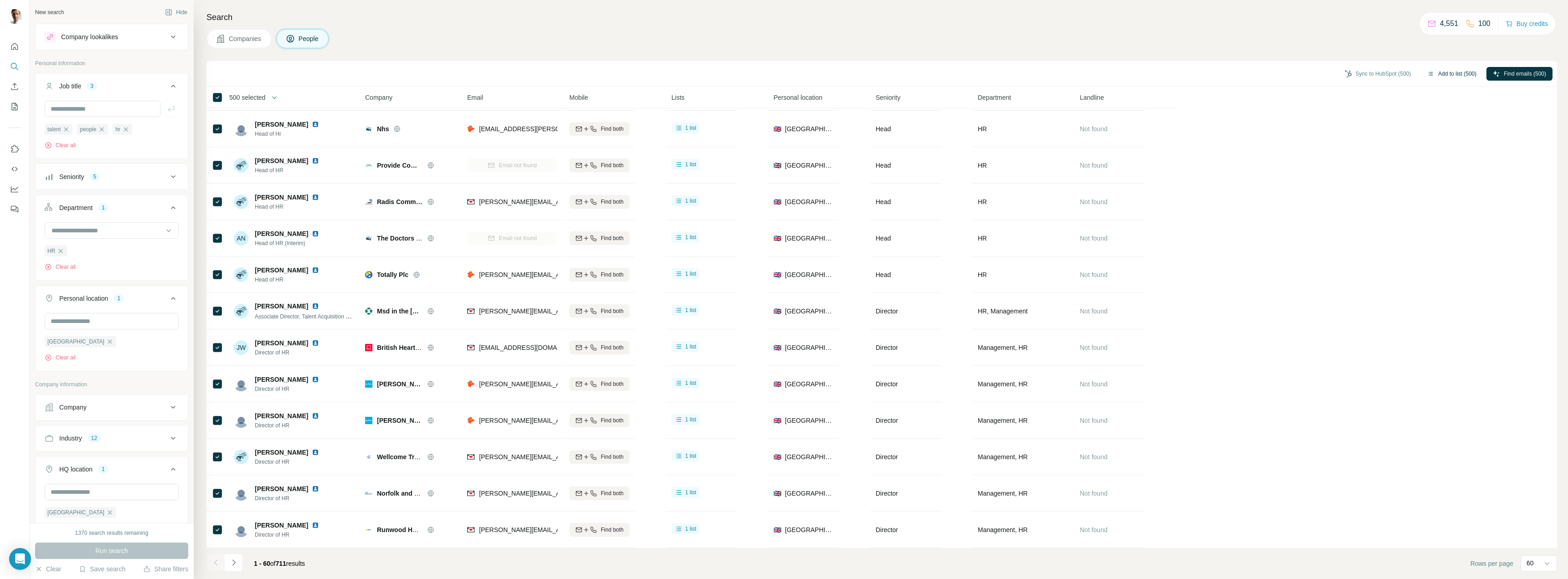
click at [1446, 74] on button "Add to list (500)" at bounding box center [1451, 74] width 62 height 14
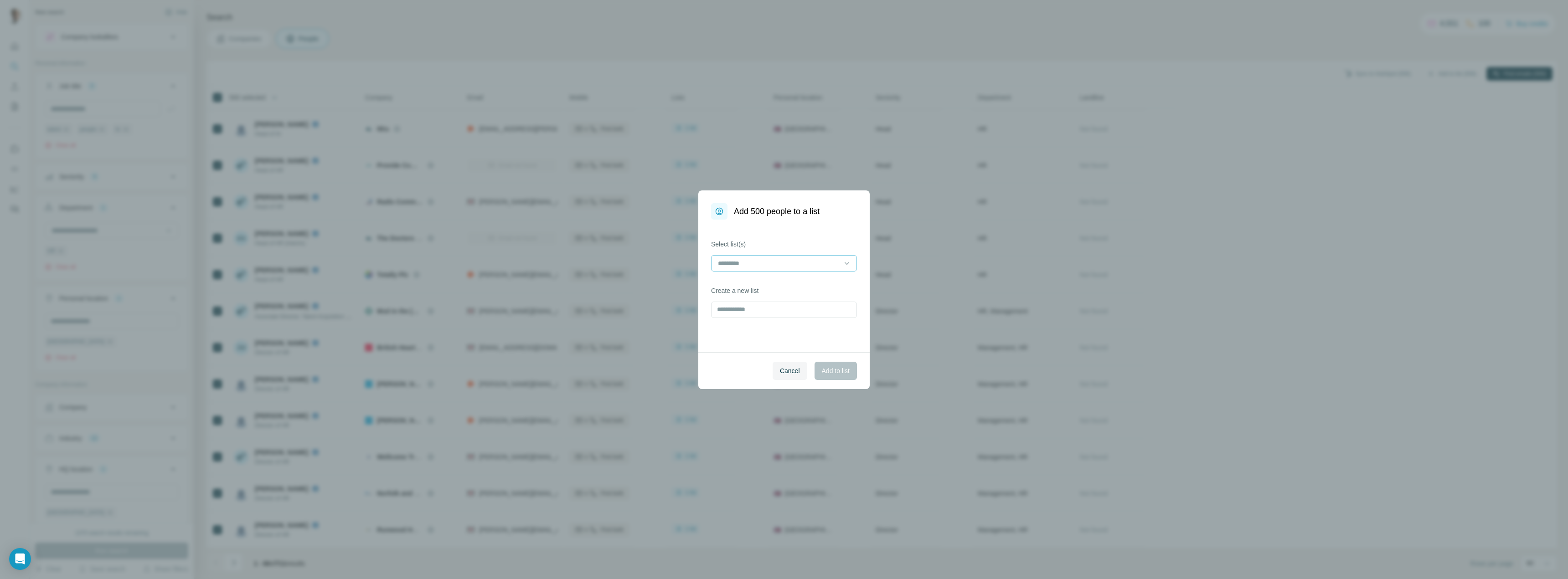
click at [778, 264] on input at bounding box center [778, 263] width 123 height 10
click at [830, 262] on input at bounding box center [778, 263] width 123 height 10
click at [862, 243] on div "Select list(s) Create a new list" at bounding box center [784, 286] width 172 height 133
drag, startPoint x: 792, startPoint y: 312, endPoint x: 816, endPoint y: 306, distance: 24.7
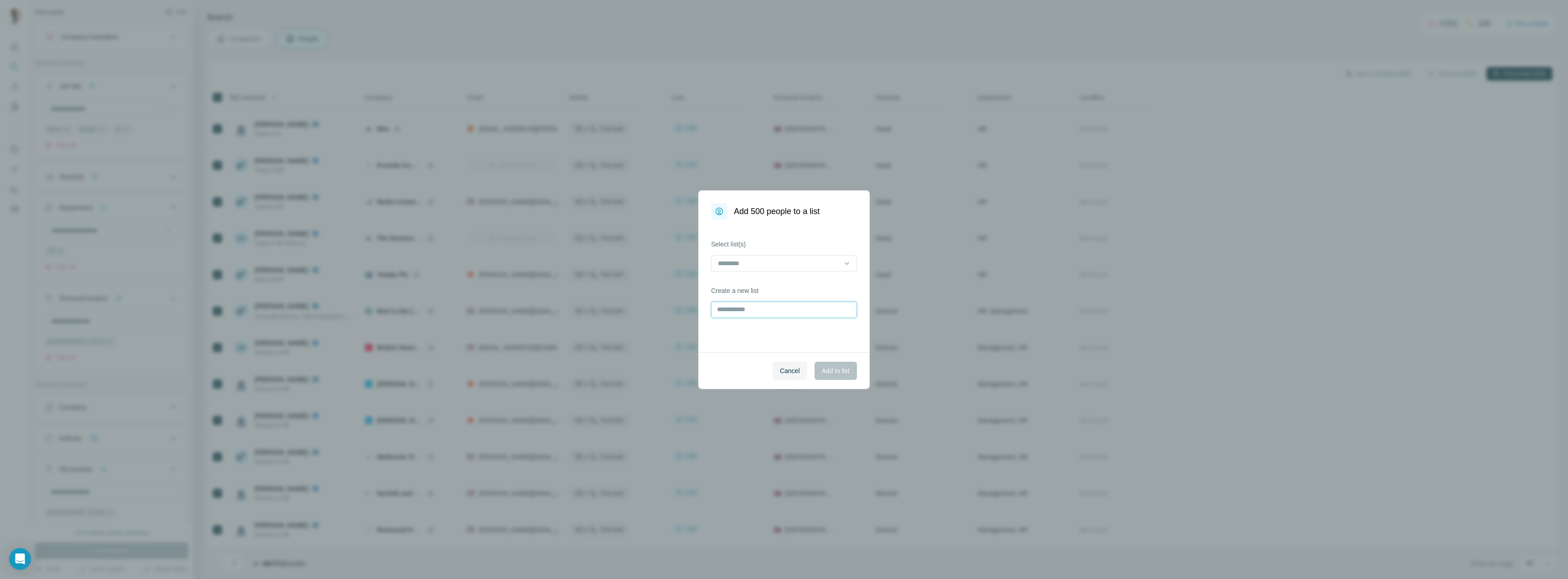
click at [792, 311] on input "text" at bounding box center [784, 309] width 146 height 16
type input "**********"
click at [832, 374] on span "Add to list" at bounding box center [835, 370] width 28 height 9
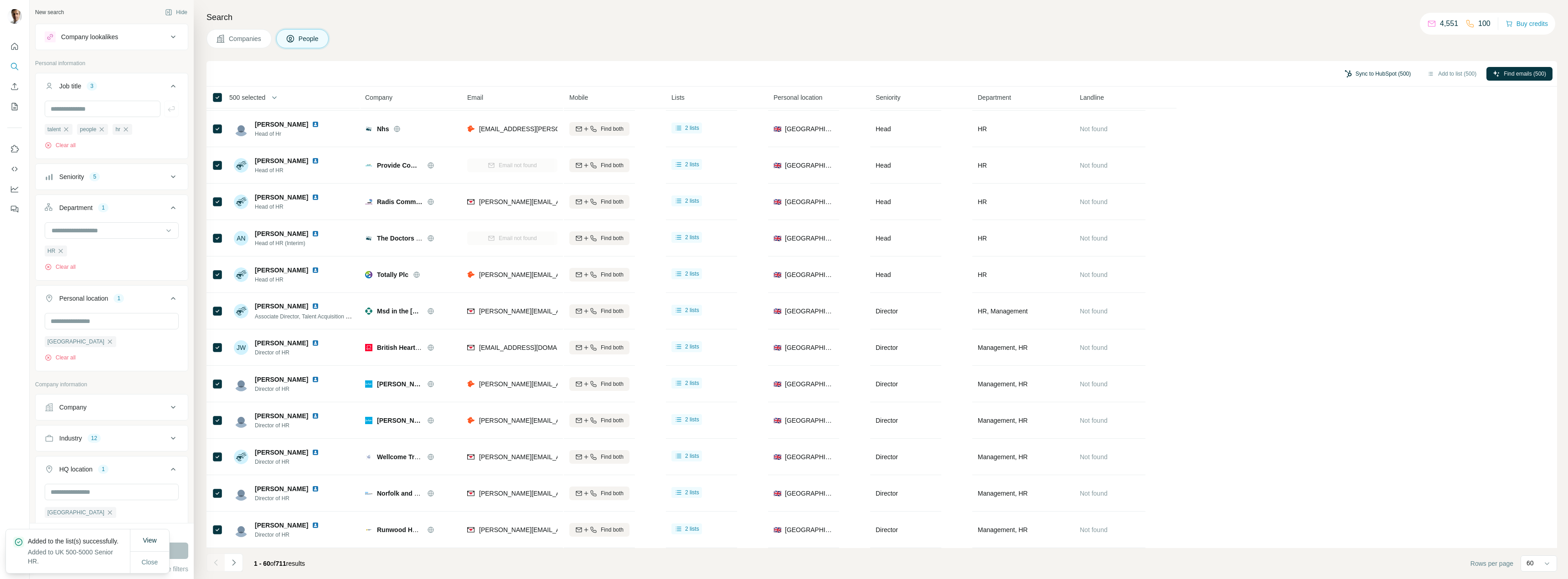
click at [1368, 73] on button "Sync to HubSpot (500)" at bounding box center [1377, 74] width 79 height 14
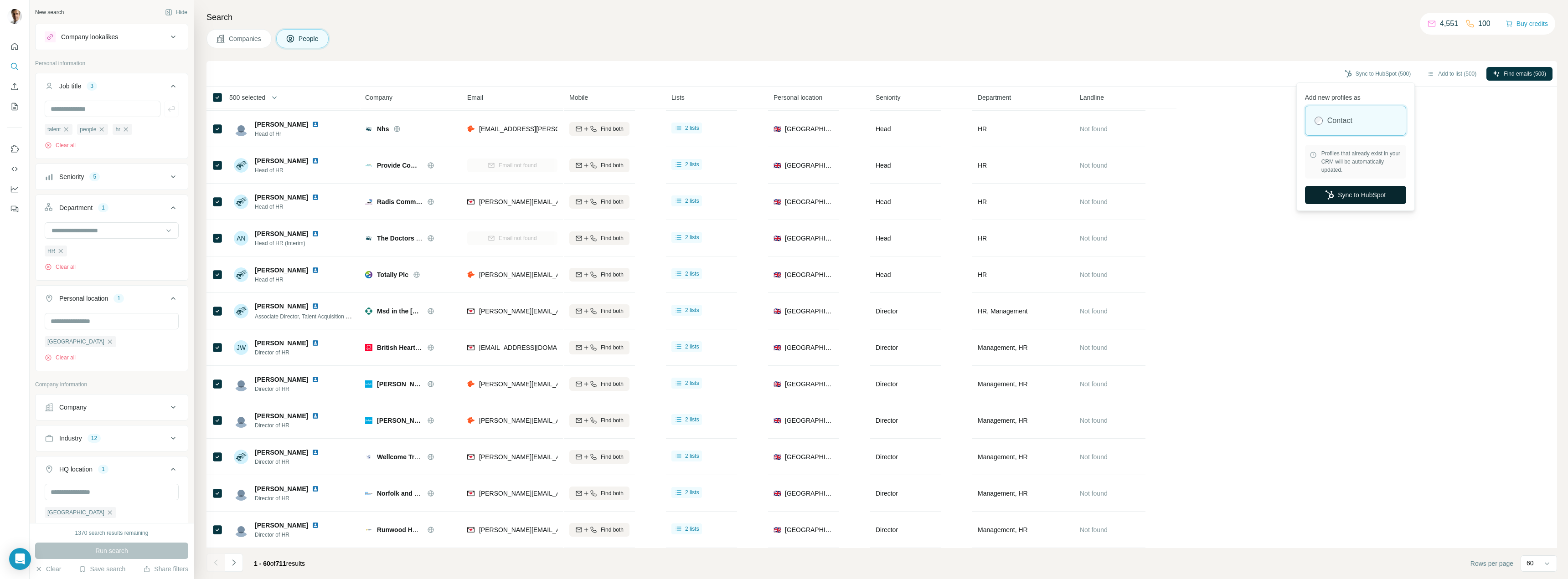
click at [1352, 195] on button "Sync to HubSpot" at bounding box center [1355, 195] width 101 height 19
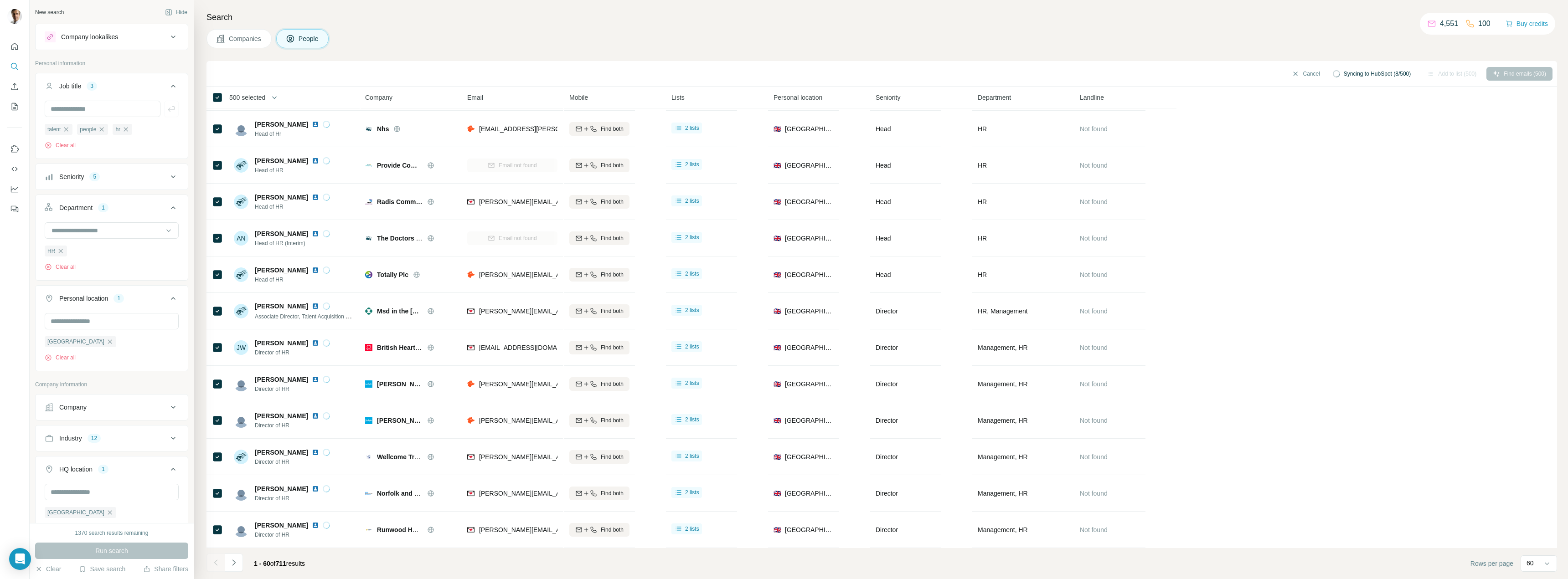
click at [233, 562] on icon "Navigate to next page" at bounding box center [233, 562] width 9 height 9
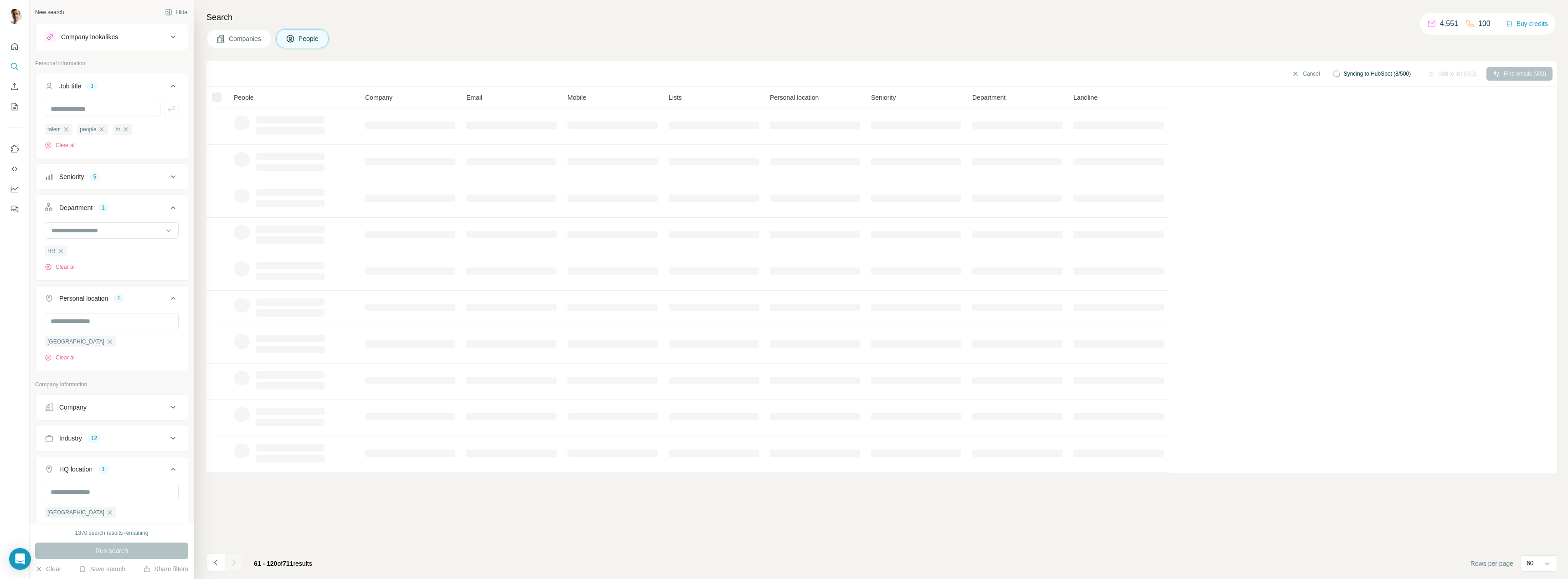
scroll to position [0, 0]
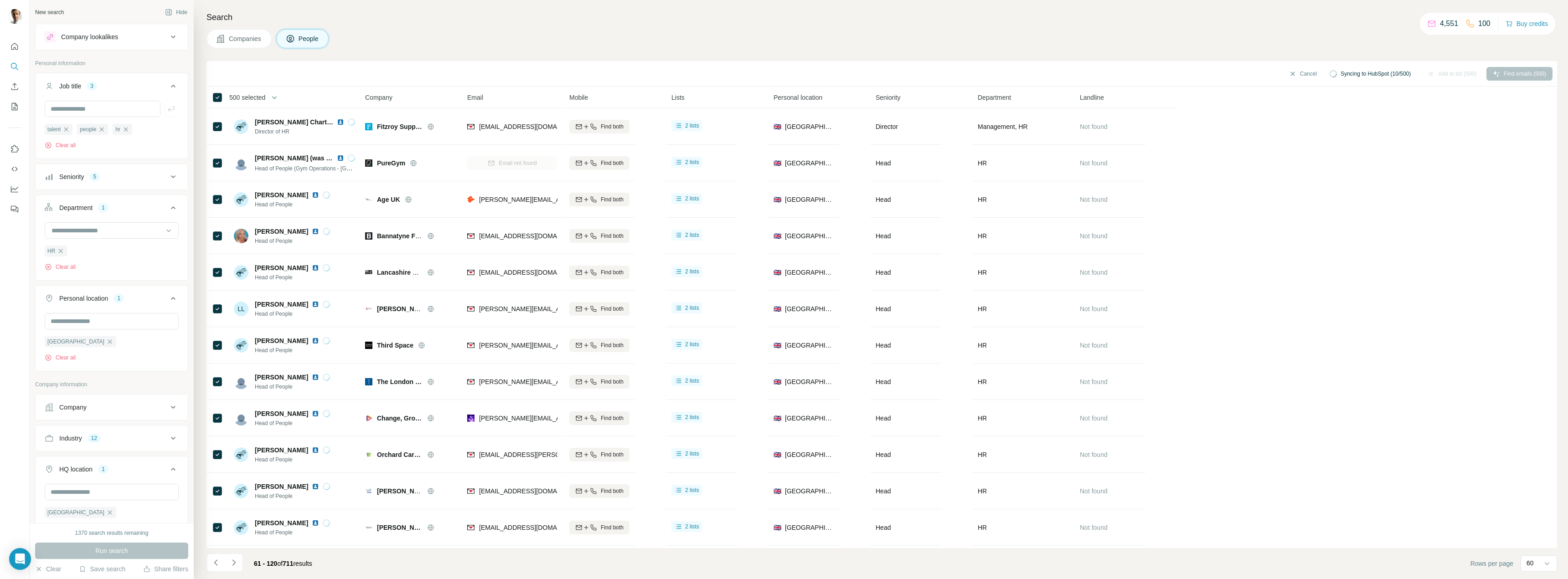
click at [233, 562] on icon "Navigate to next page" at bounding box center [233, 562] width 9 height 9
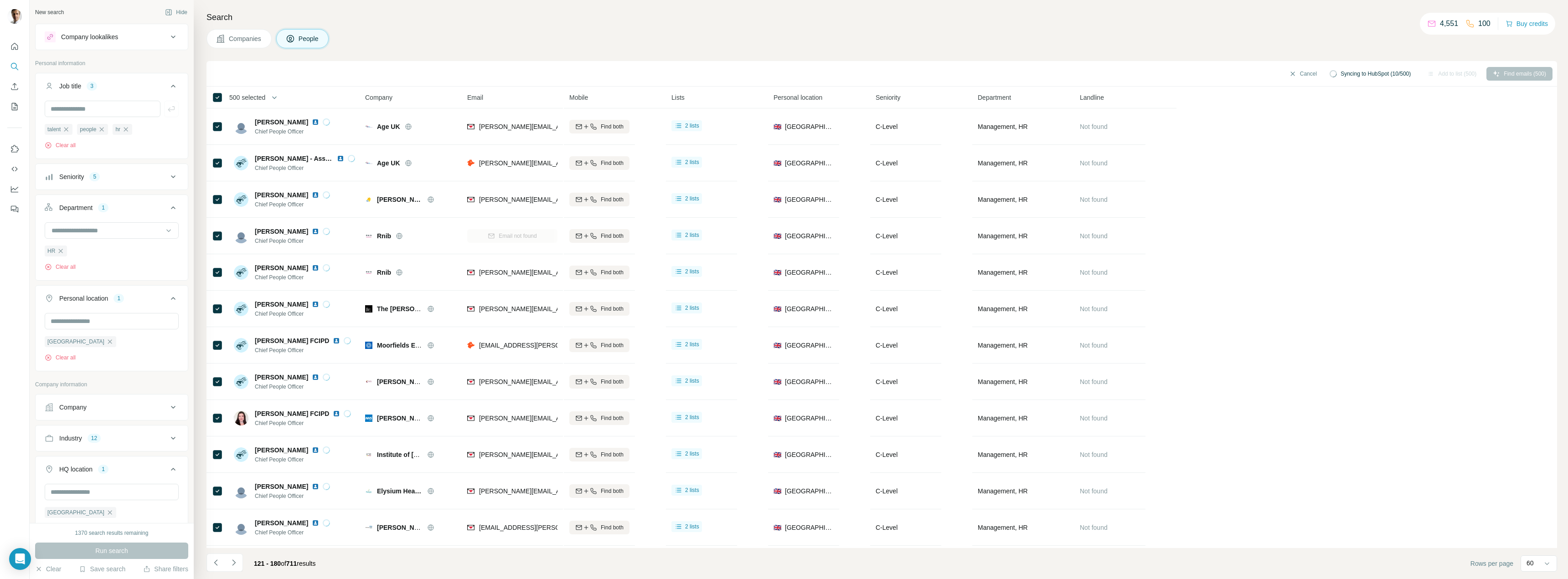
click at [233, 562] on icon "Navigate to next page" at bounding box center [233, 562] width 9 height 9
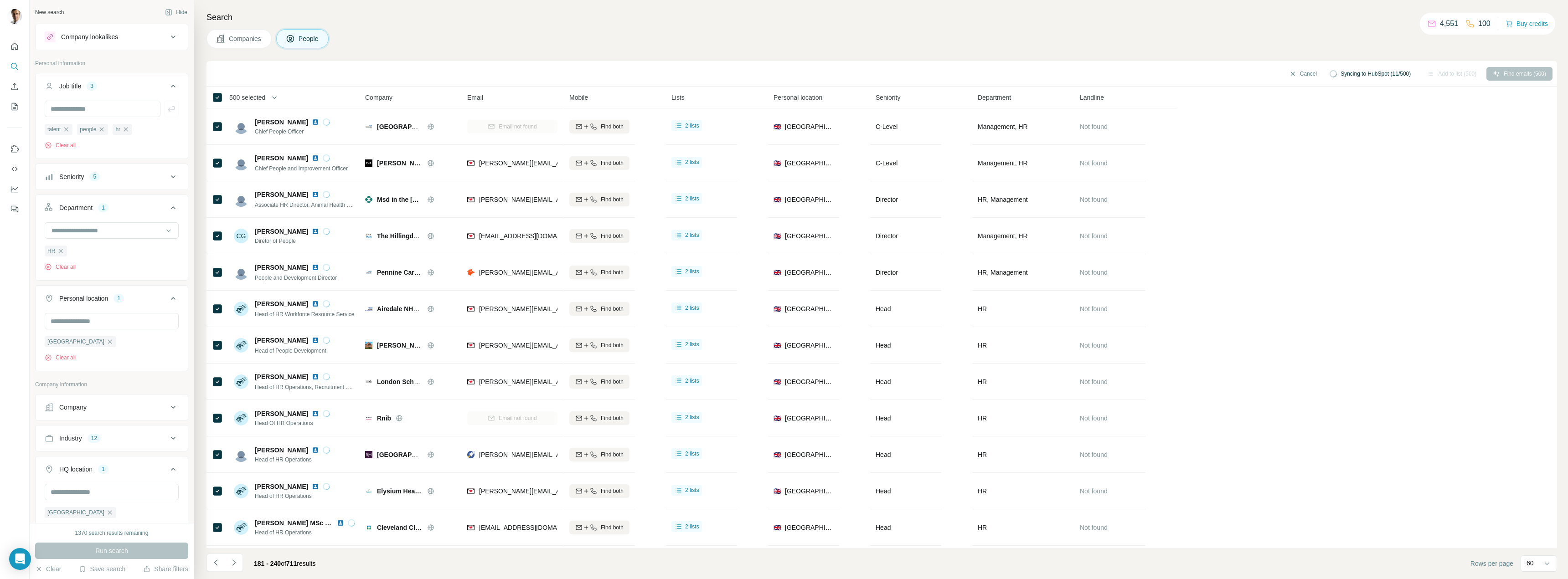
click at [233, 562] on icon "Navigate to next page" at bounding box center [233, 562] width 9 height 9
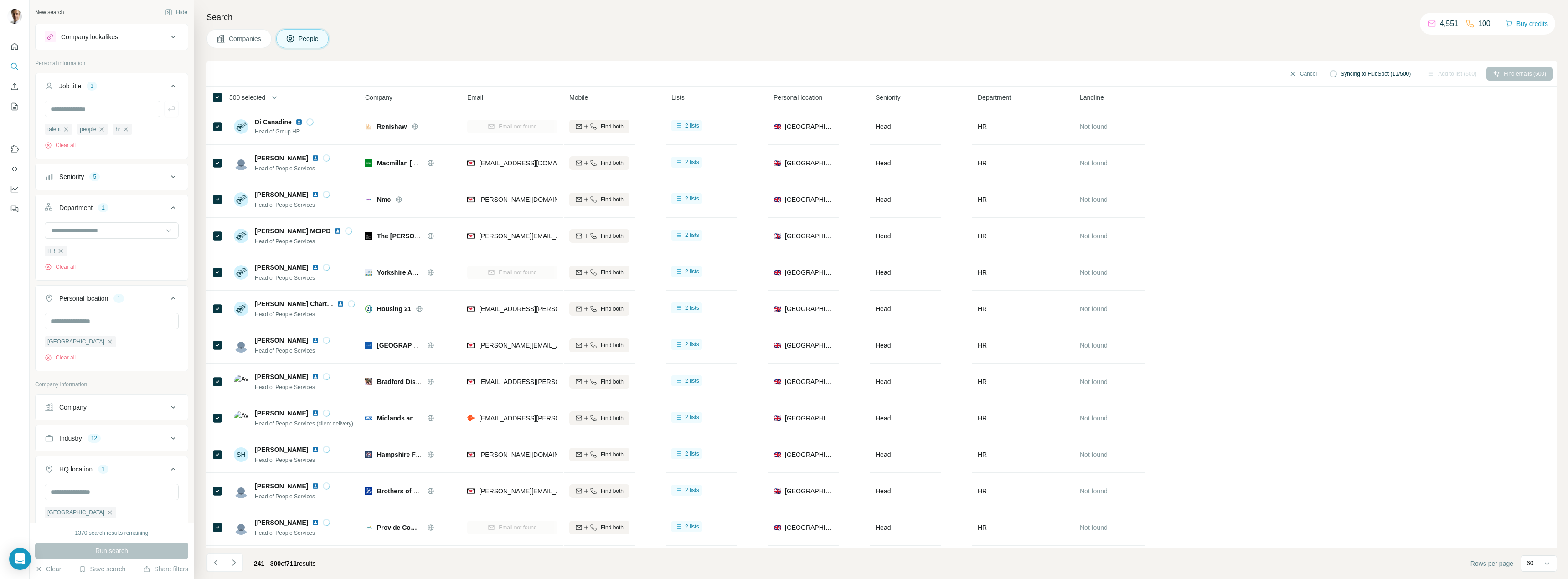
click at [233, 562] on icon "Navigate to next page" at bounding box center [233, 562] width 9 height 9
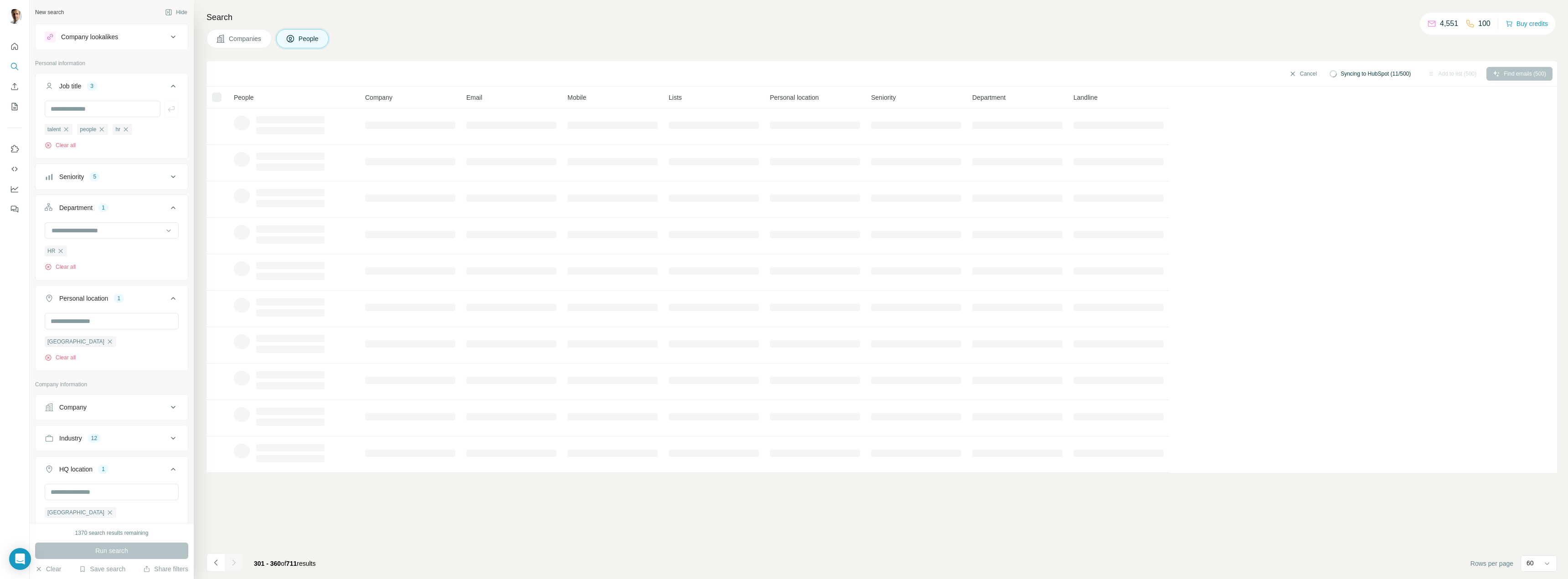
click at [233, 562] on icon "Navigate to next page" at bounding box center [233, 562] width 9 height 9
click at [233, 562] on div at bounding box center [233, 563] width 19 height 19
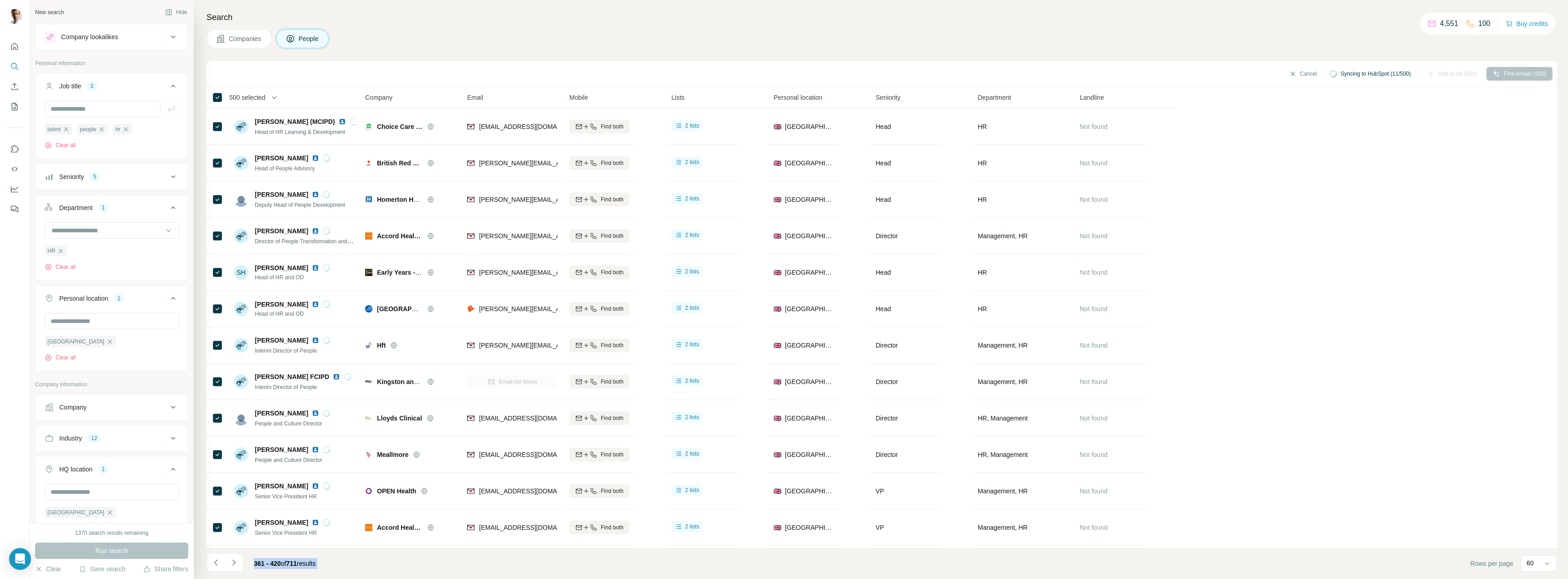
click at [233, 562] on icon "Navigate to next page" at bounding box center [233, 562] width 9 height 9
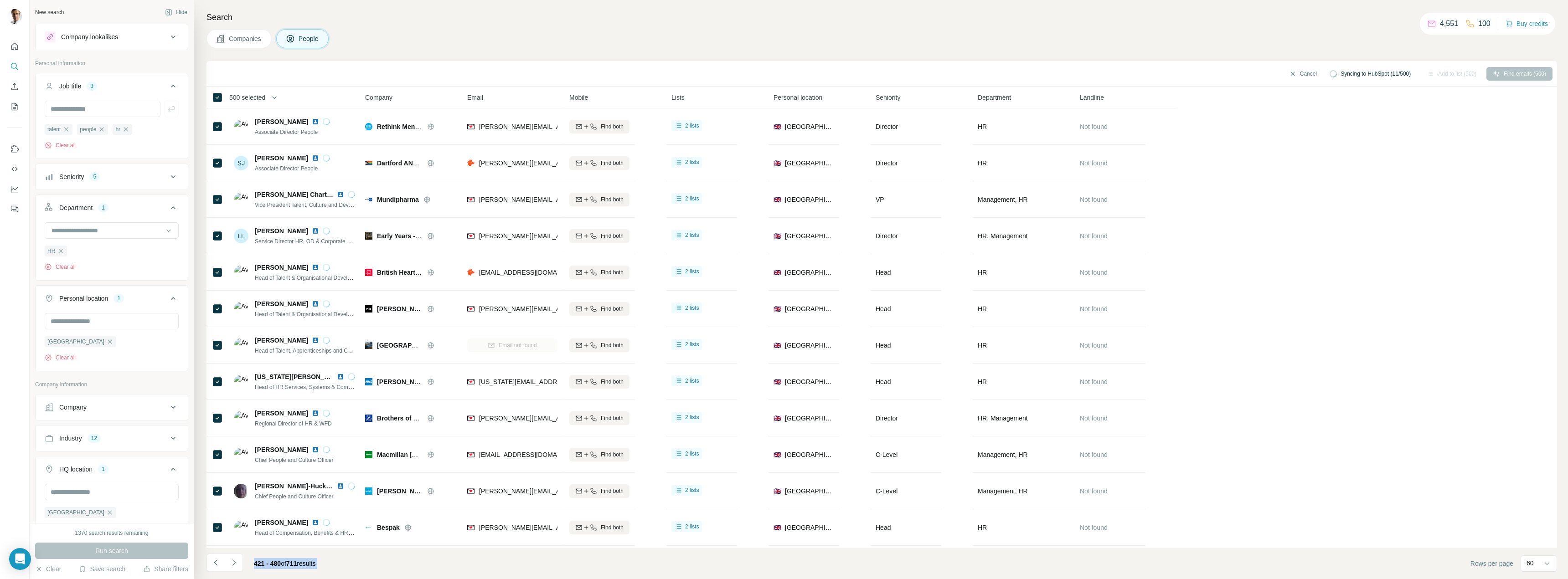
click at [233, 562] on icon "Navigate to next page" at bounding box center [233, 562] width 9 height 9
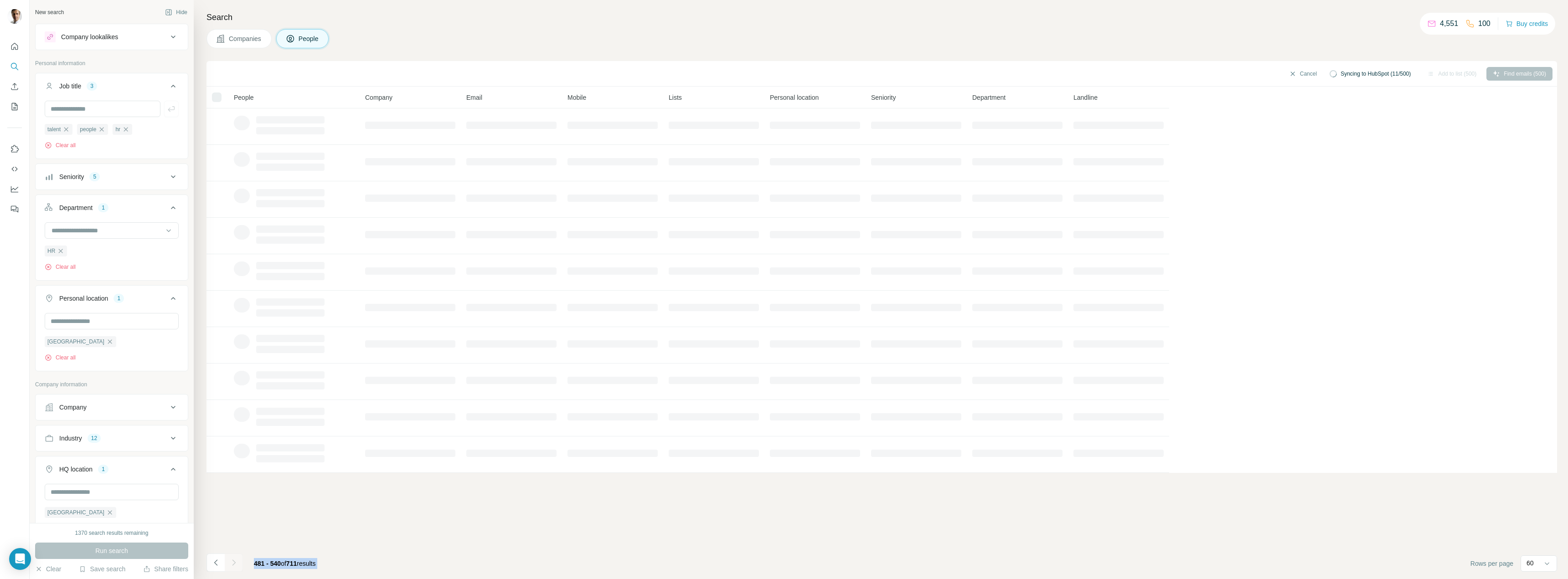
click at [233, 562] on icon "Navigate to next page" at bounding box center [233, 562] width 9 height 9
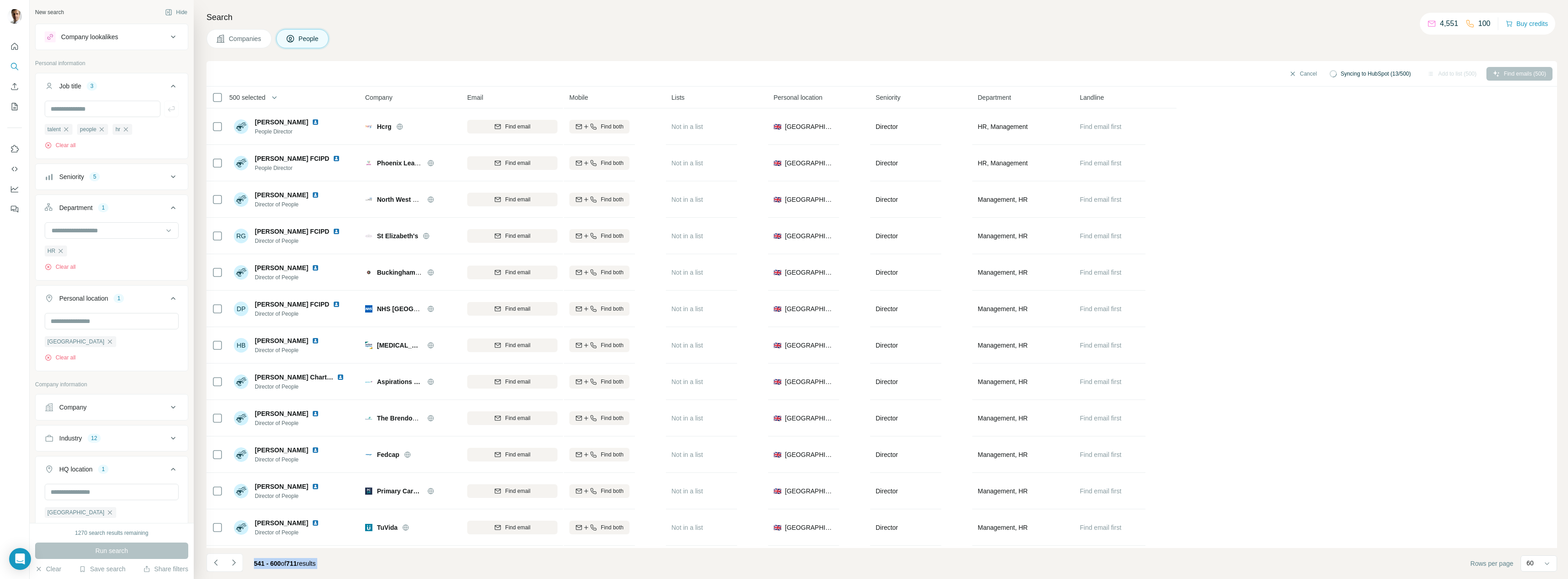
click at [233, 562] on icon "Navigate to next page" at bounding box center [233, 562] width 9 height 9
click at [215, 565] on icon "Navigate to previous page" at bounding box center [215, 562] width 9 height 9
click at [217, 564] on icon "Navigate to previous page" at bounding box center [215, 562] width 9 height 9
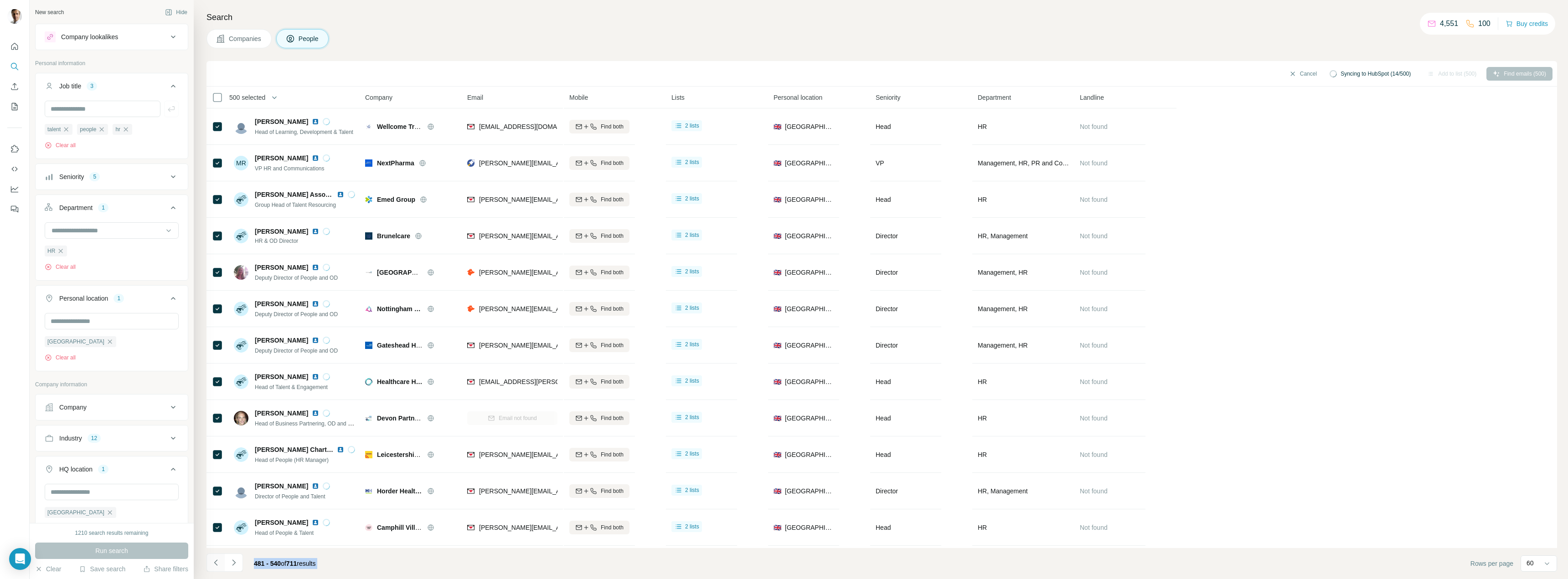
click at [217, 564] on icon "Navigate to previous page" at bounding box center [215, 562] width 9 height 9
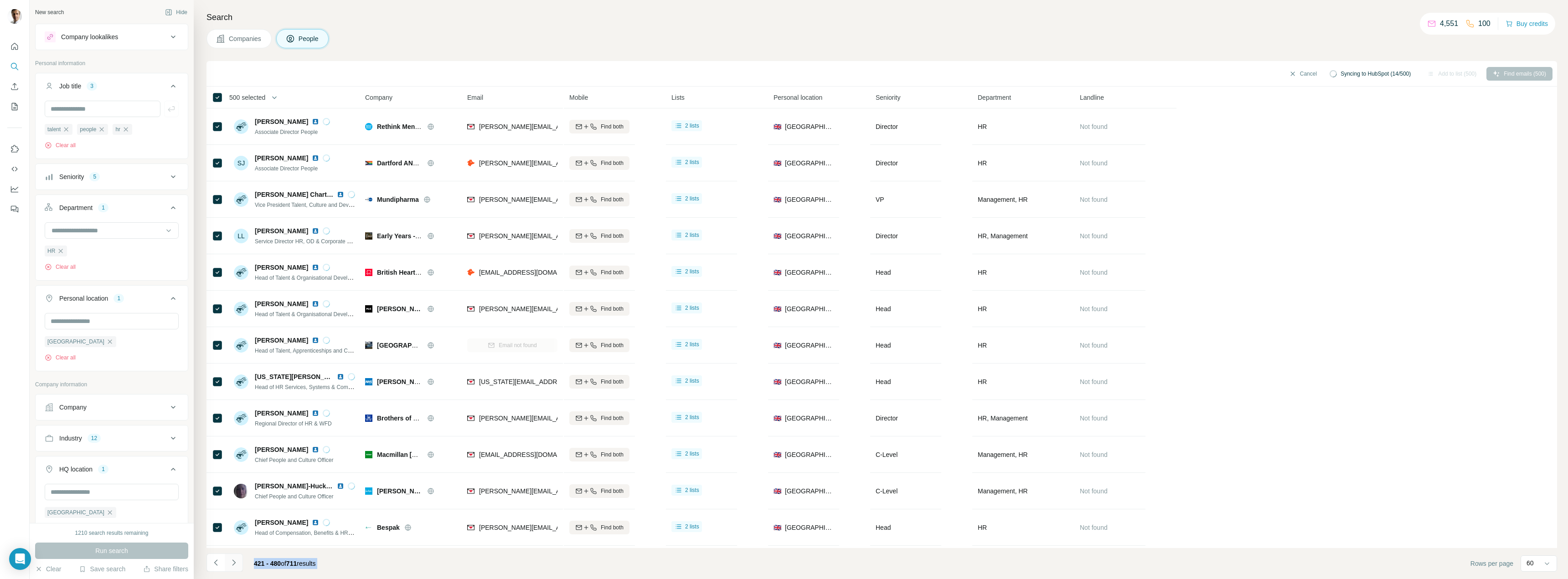
click at [230, 564] on icon "Navigate to next page" at bounding box center [233, 562] width 9 height 9
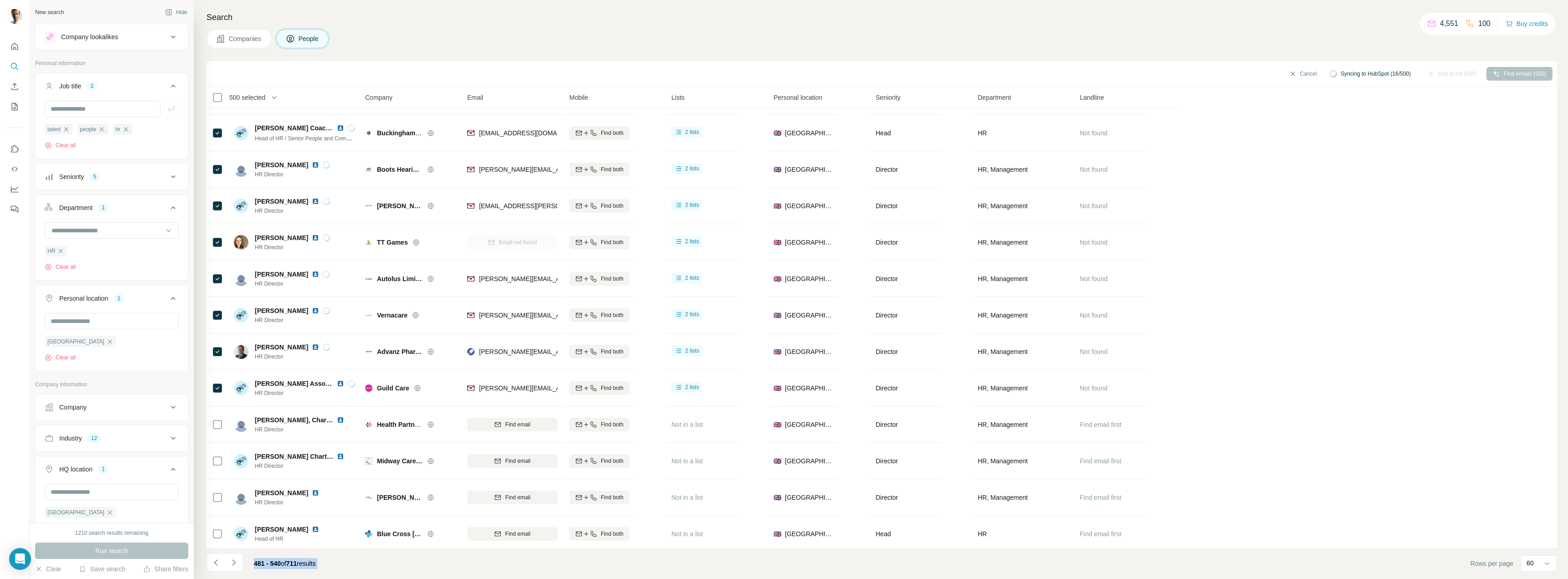
scroll to position [228, 0]
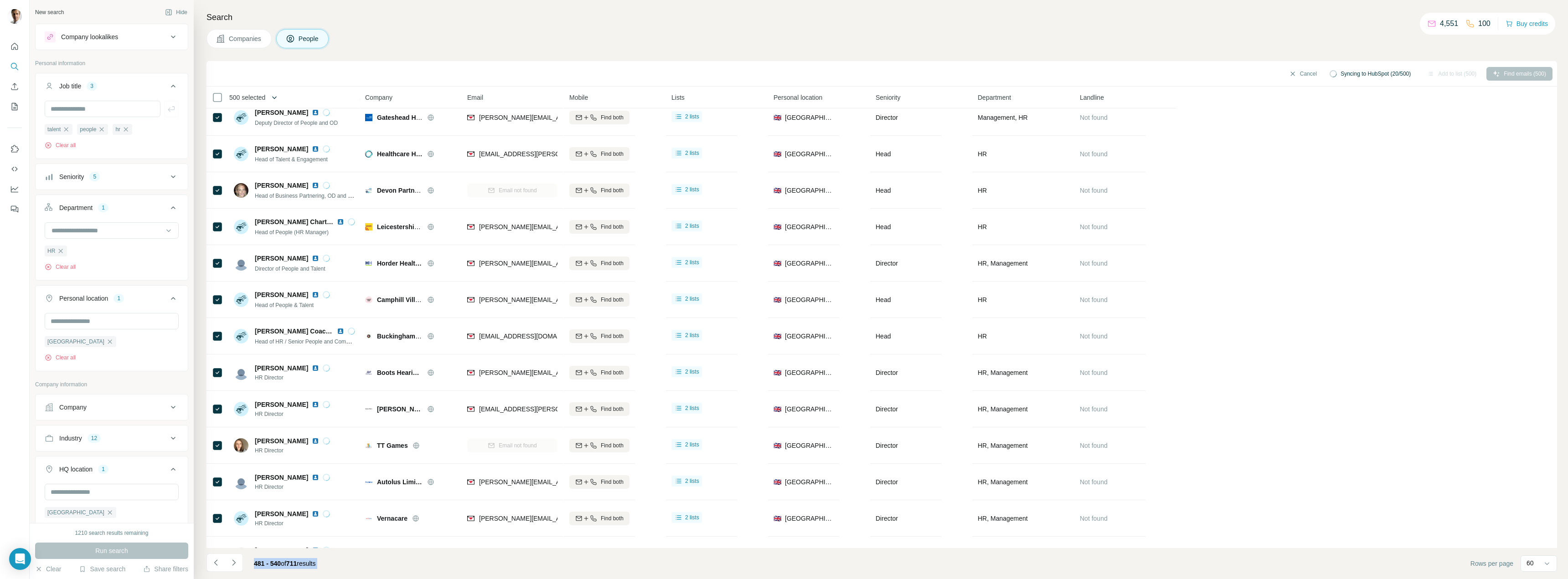
click at [279, 93] on icon "button" at bounding box center [274, 97] width 9 height 9
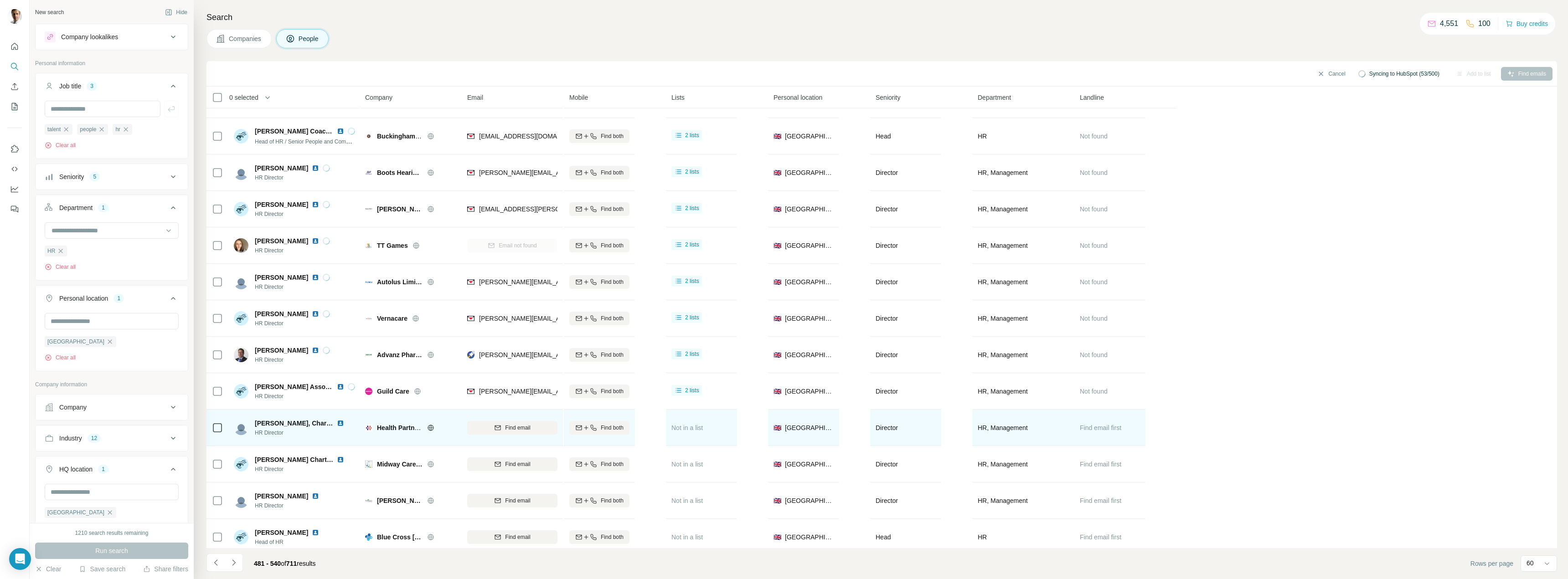
scroll to position [456, 0]
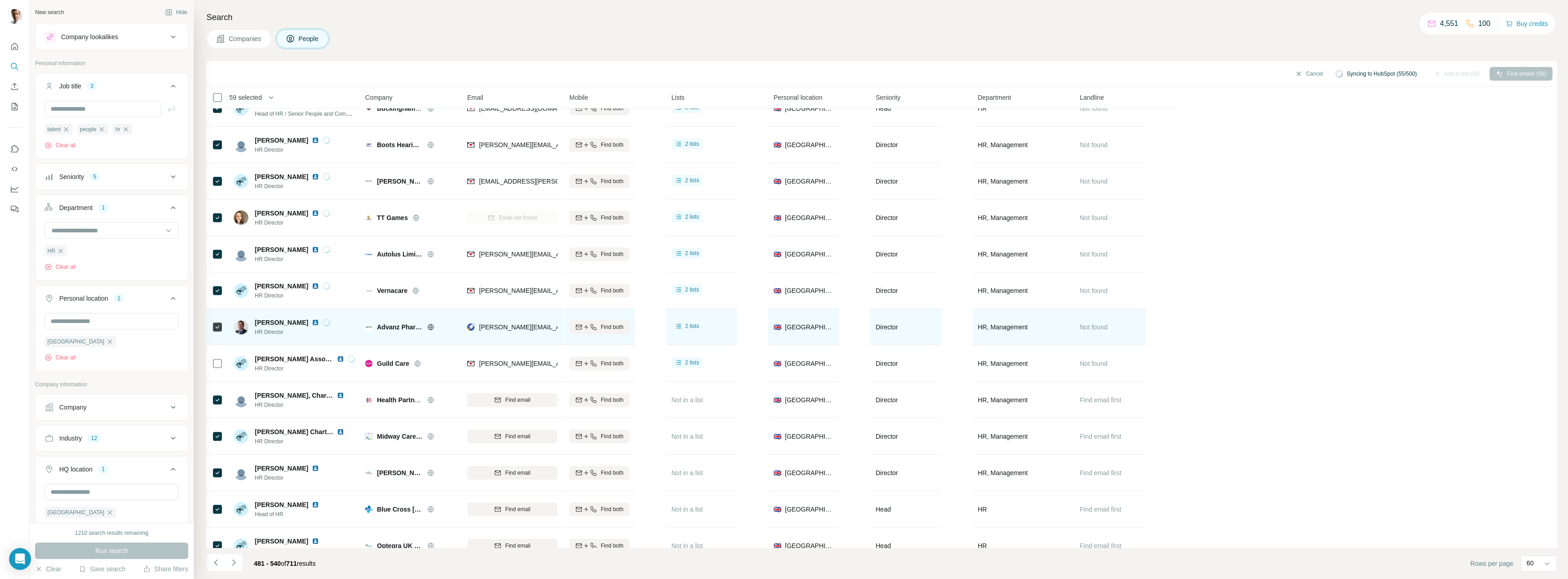
click at [219, 319] on div at bounding box center [218, 326] width 11 height 25
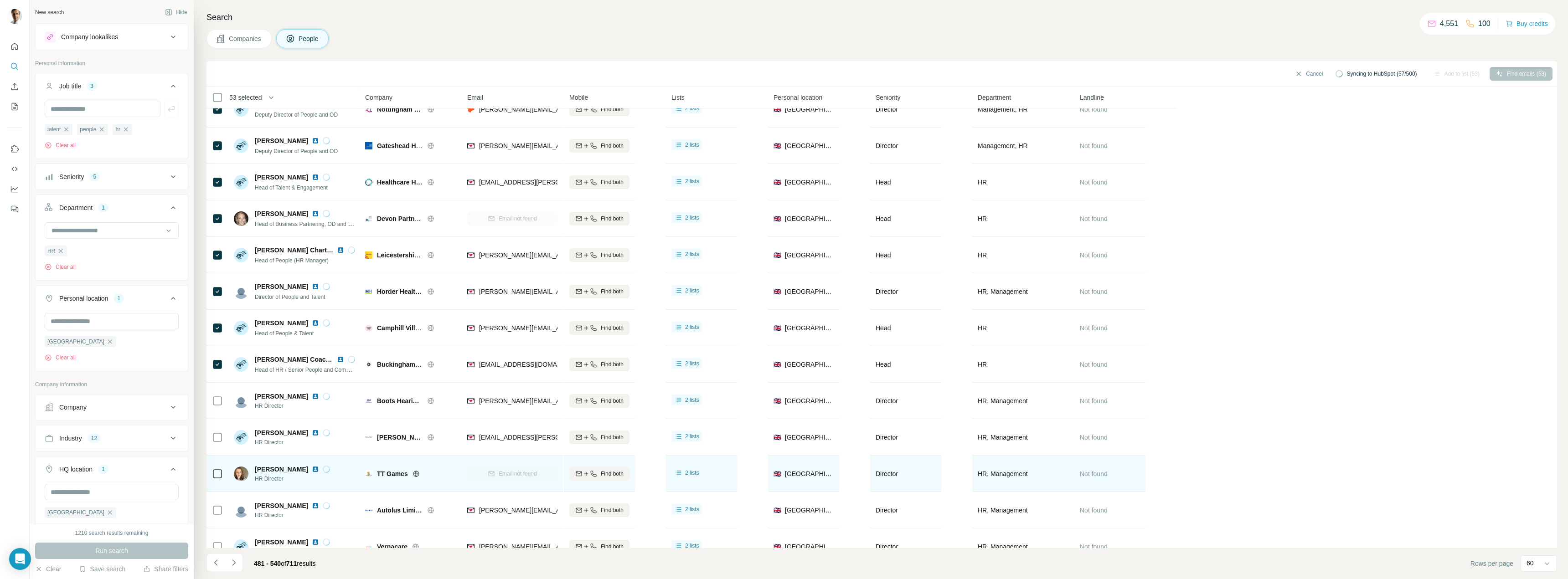
scroll to position [182, 0]
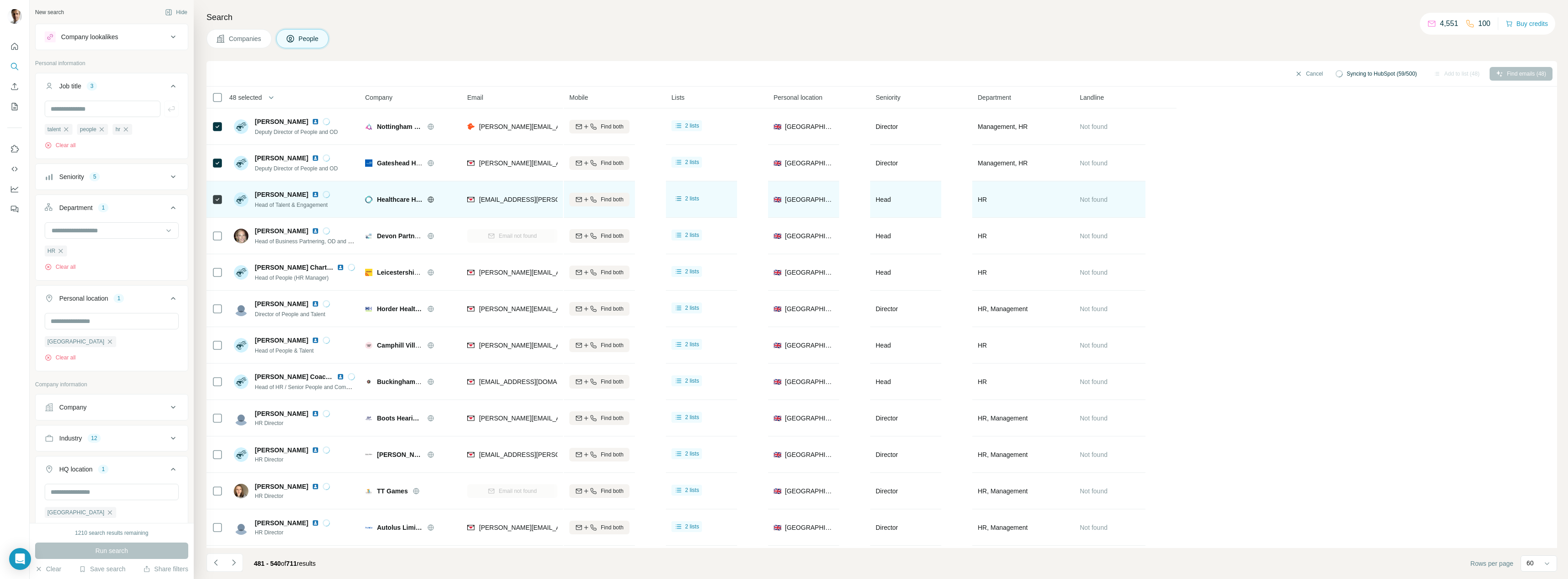
click at [218, 190] on div at bounding box center [218, 199] width 11 height 25
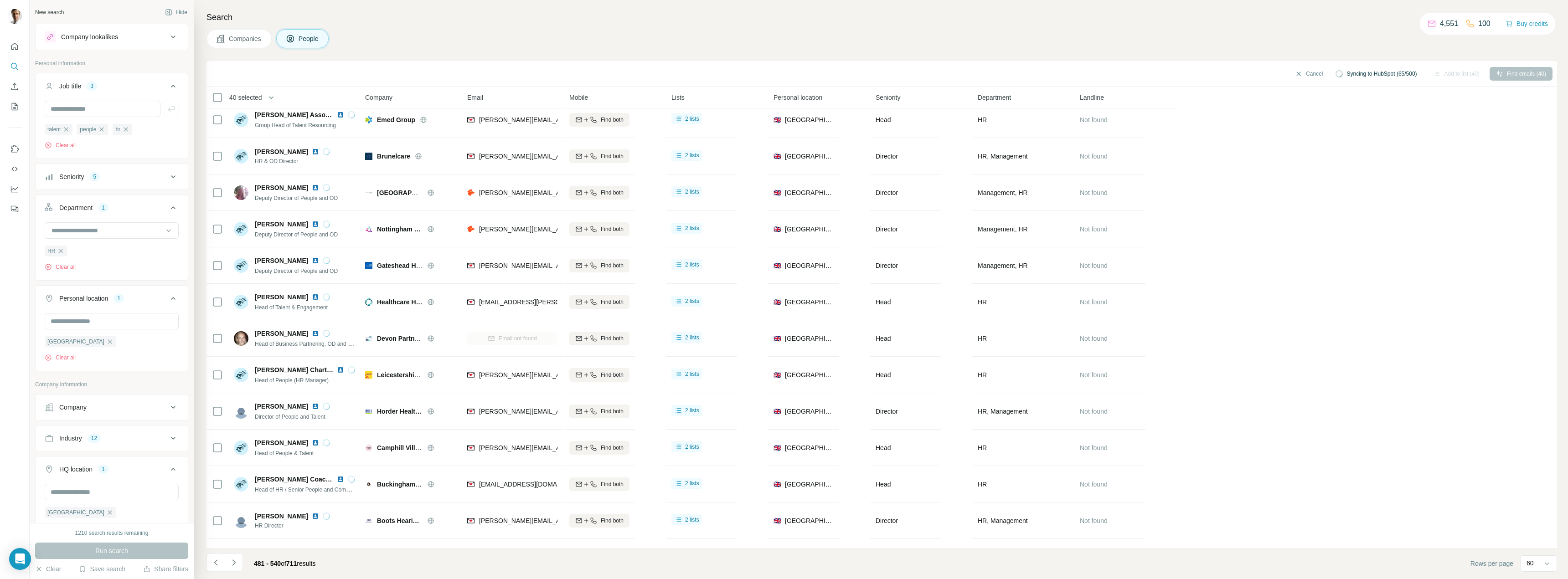
scroll to position [0, 0]
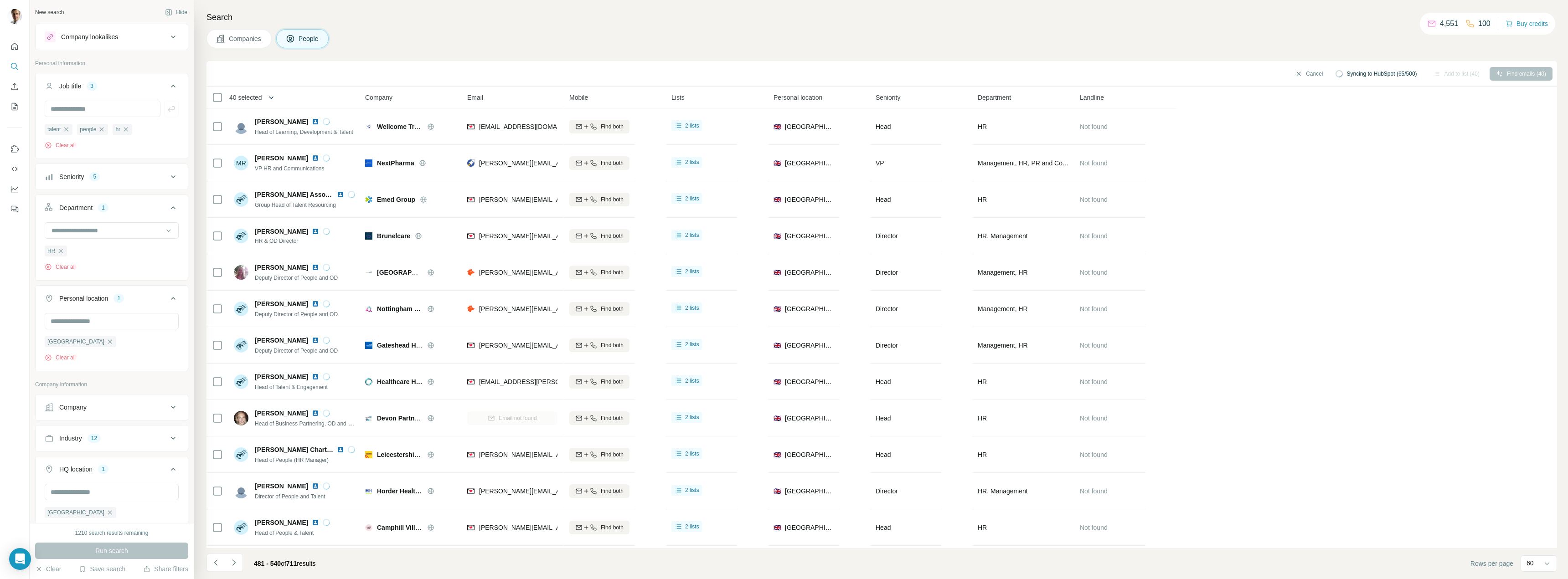
drag, startPoint x: 267, startPoint y: 97, endPoint x: 281, endPoint y: 97, distance: 14.0
click at [267, 97] on button "button" at bounding box center [271, 97] width 19 height 19
click at [261, 155] on input "Select a number (up to 500)" at bounding box center [266, 151] width 29 height 16
type input "***"
click at [319, 207] on button "Apply" at bounding box center [305, 210] width 149 height 16
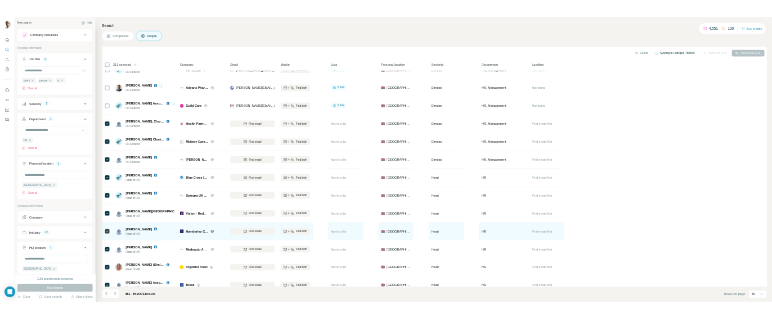
scroll to position [1069, 0]
